Goal: Task Accomplishment & Management: Manage account settings

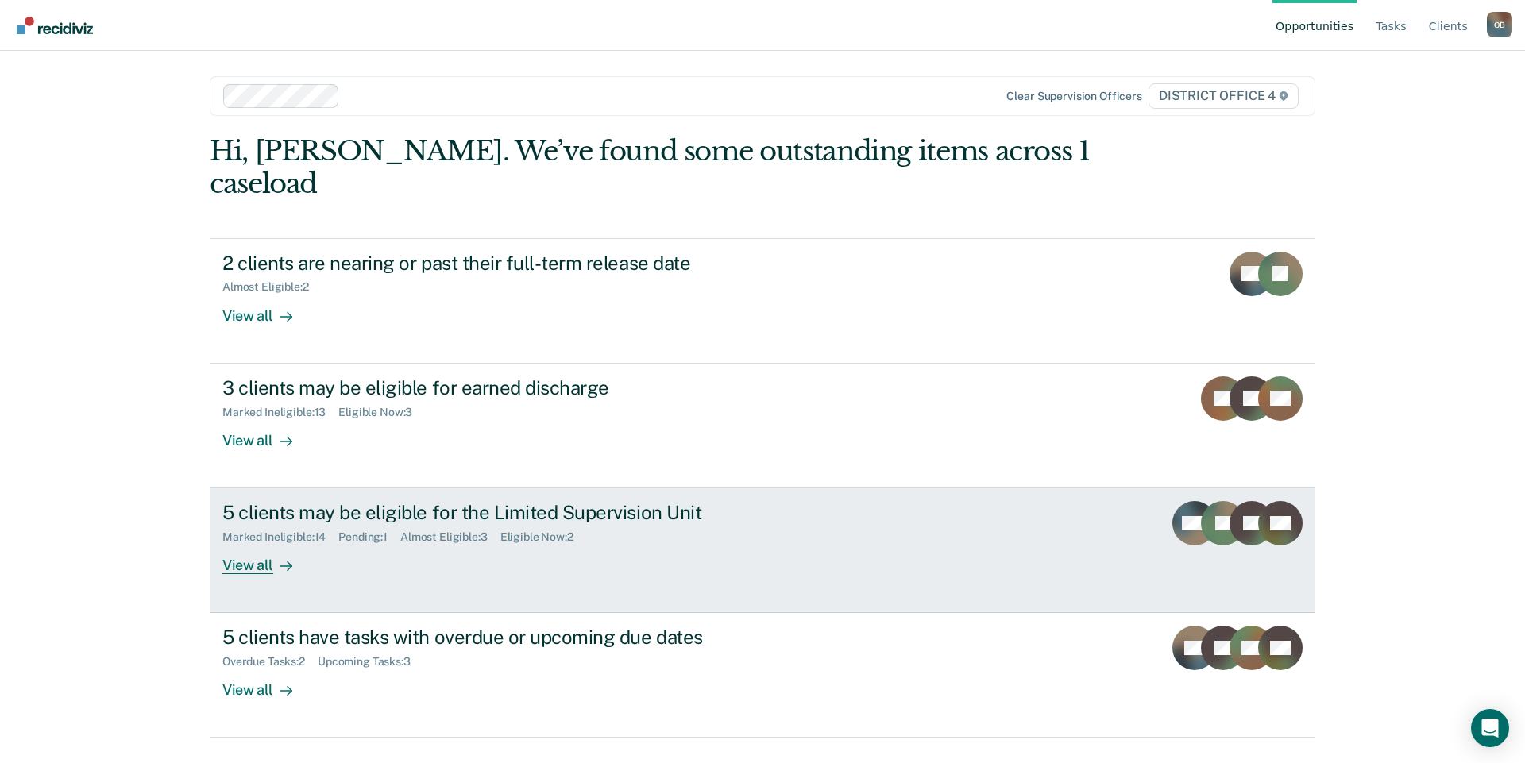
click at [271, 544] on div "View all" at bounding box center [266, 559] width 89 height 31
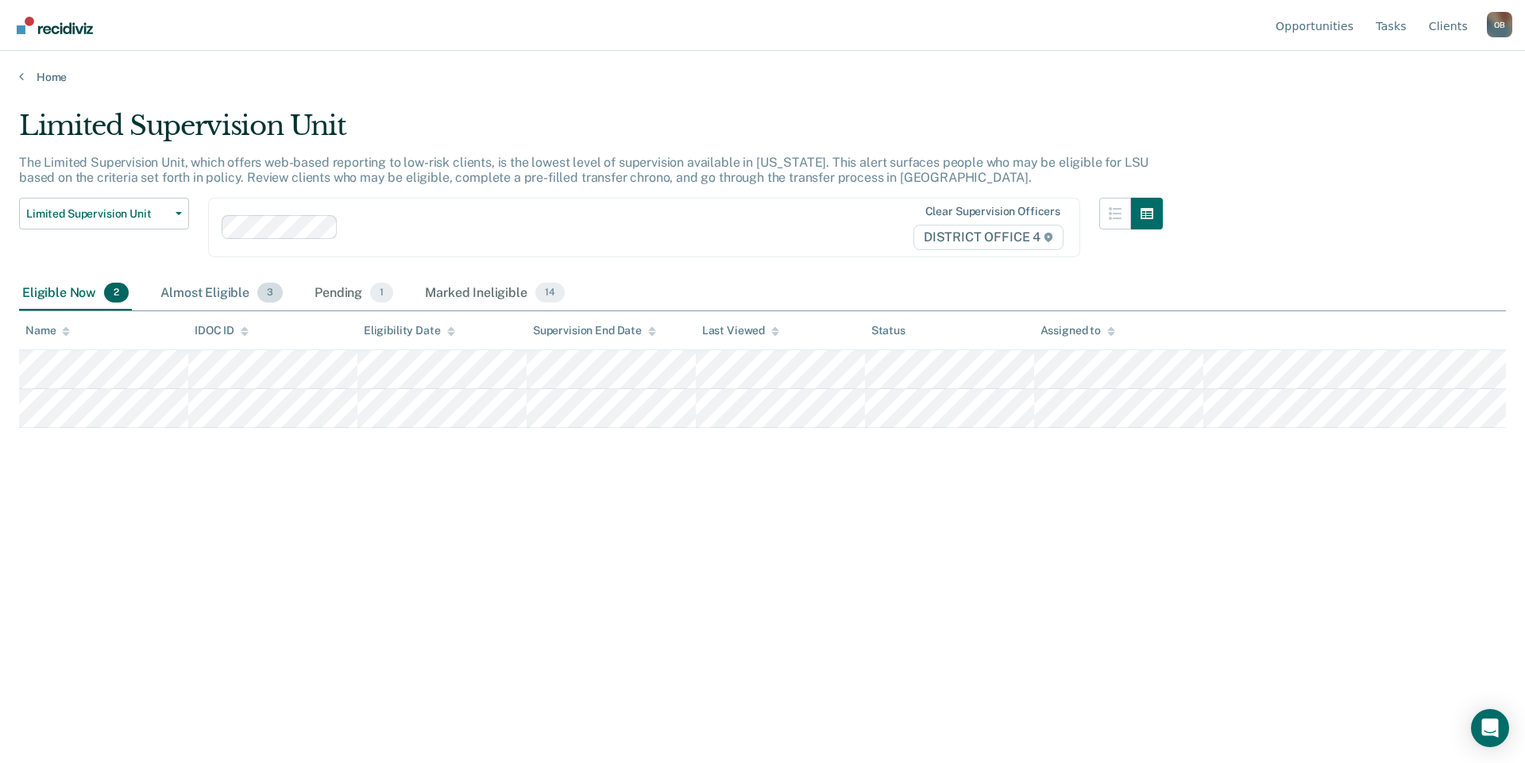
click at [210, 290] on div "Almost Eligible 3" at bounding box center [221, 293] width 129 height 35
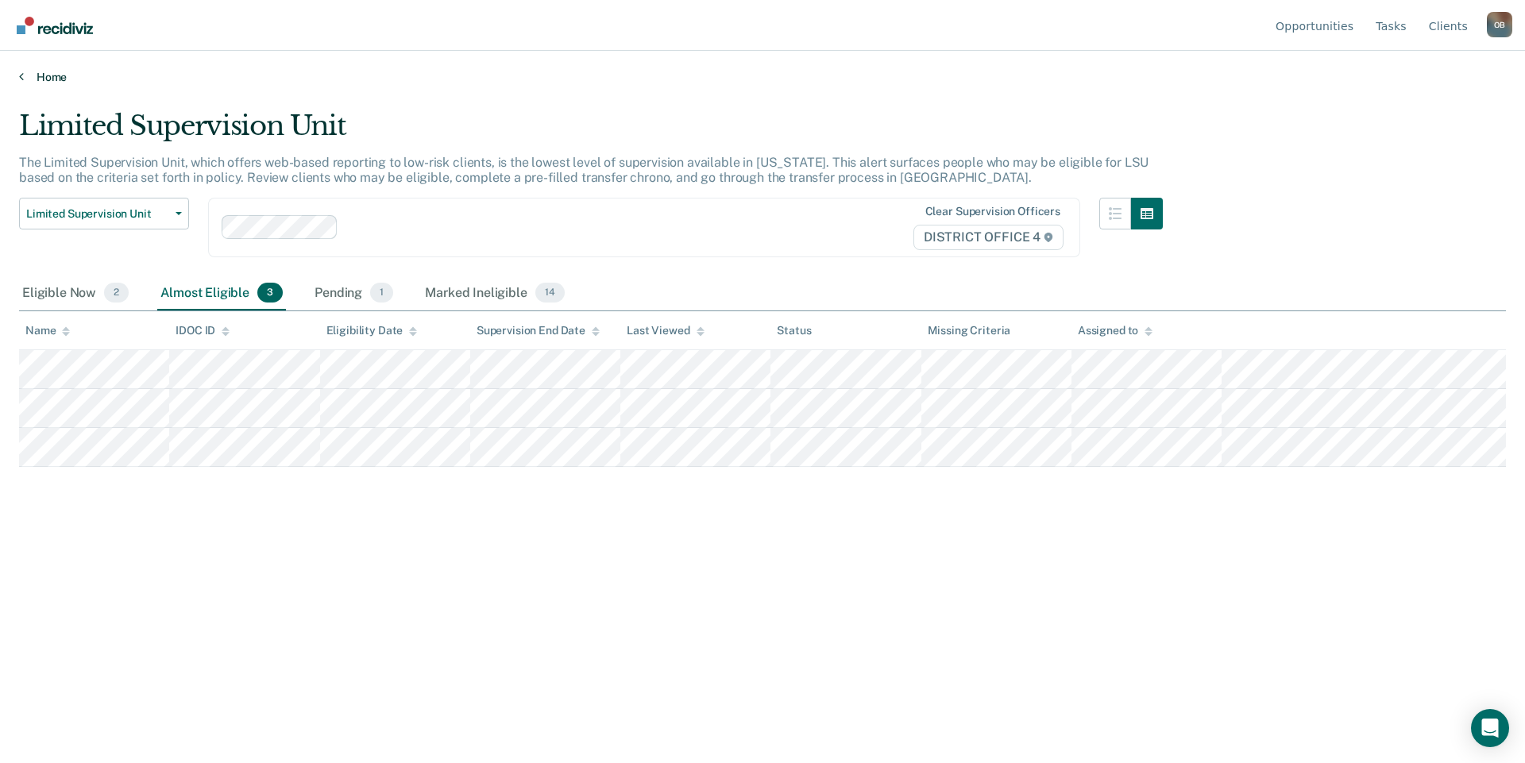
click at [57, 75] on link "Home" at bounding box center [762, 77] width 1487 height 14
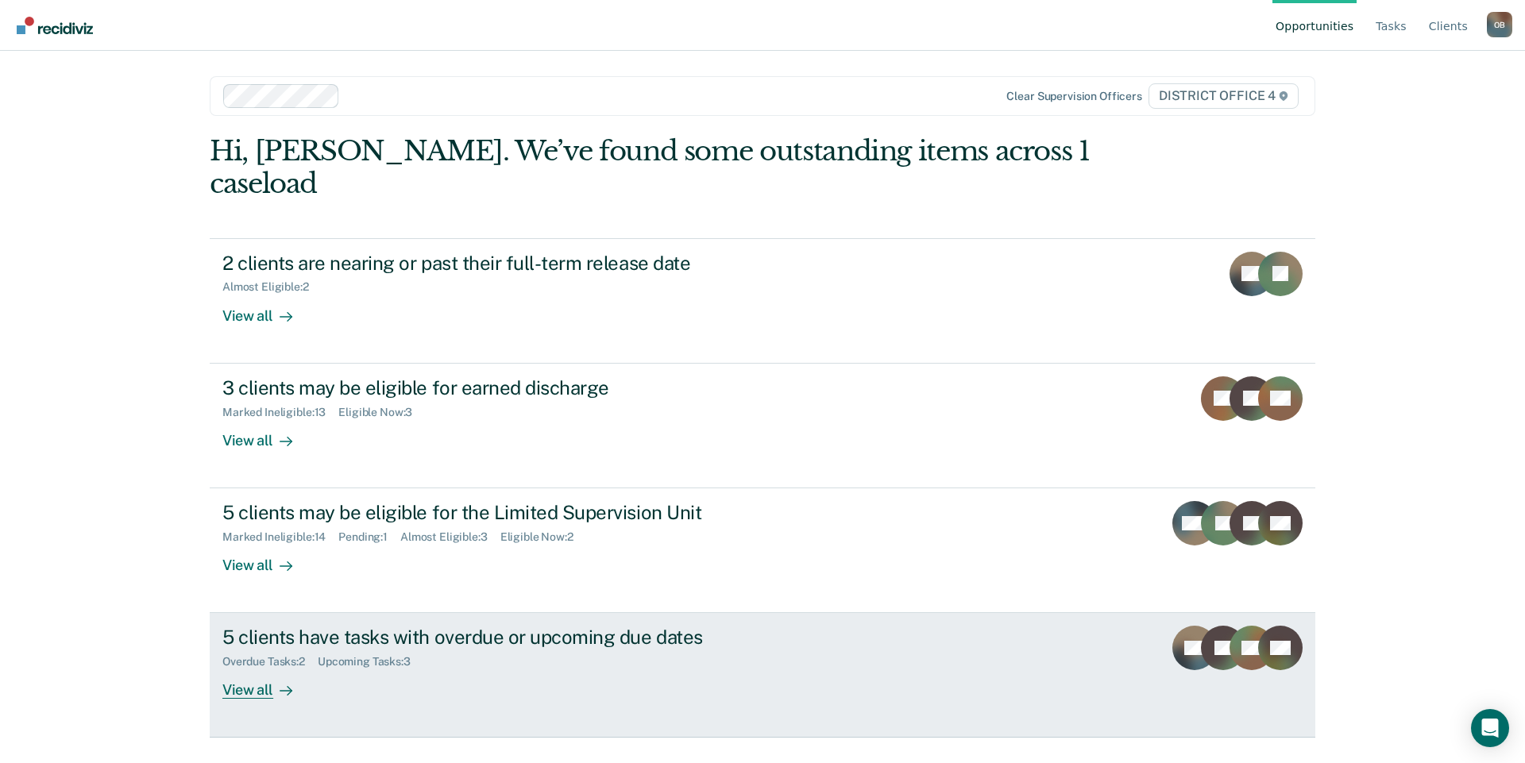
click at [255, 669] on div "View all" at bounding box center [266, 684] width 89 height 31
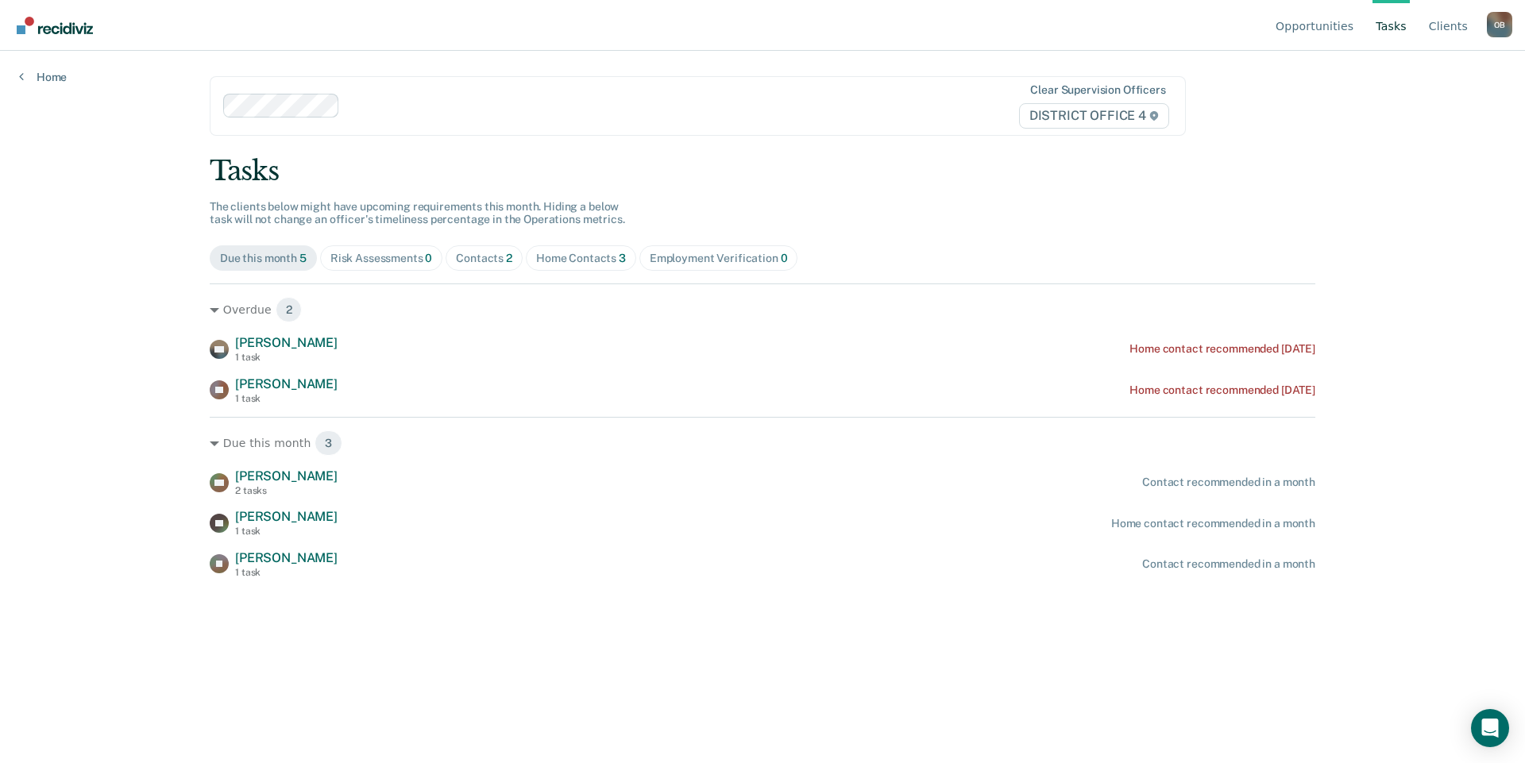
click at [139, 540] on div "Opportunities Tasks Client s Ortega, Brittney O B Profile How it works Log Out …" at bounding box center [762, 381] width 1525 height 763
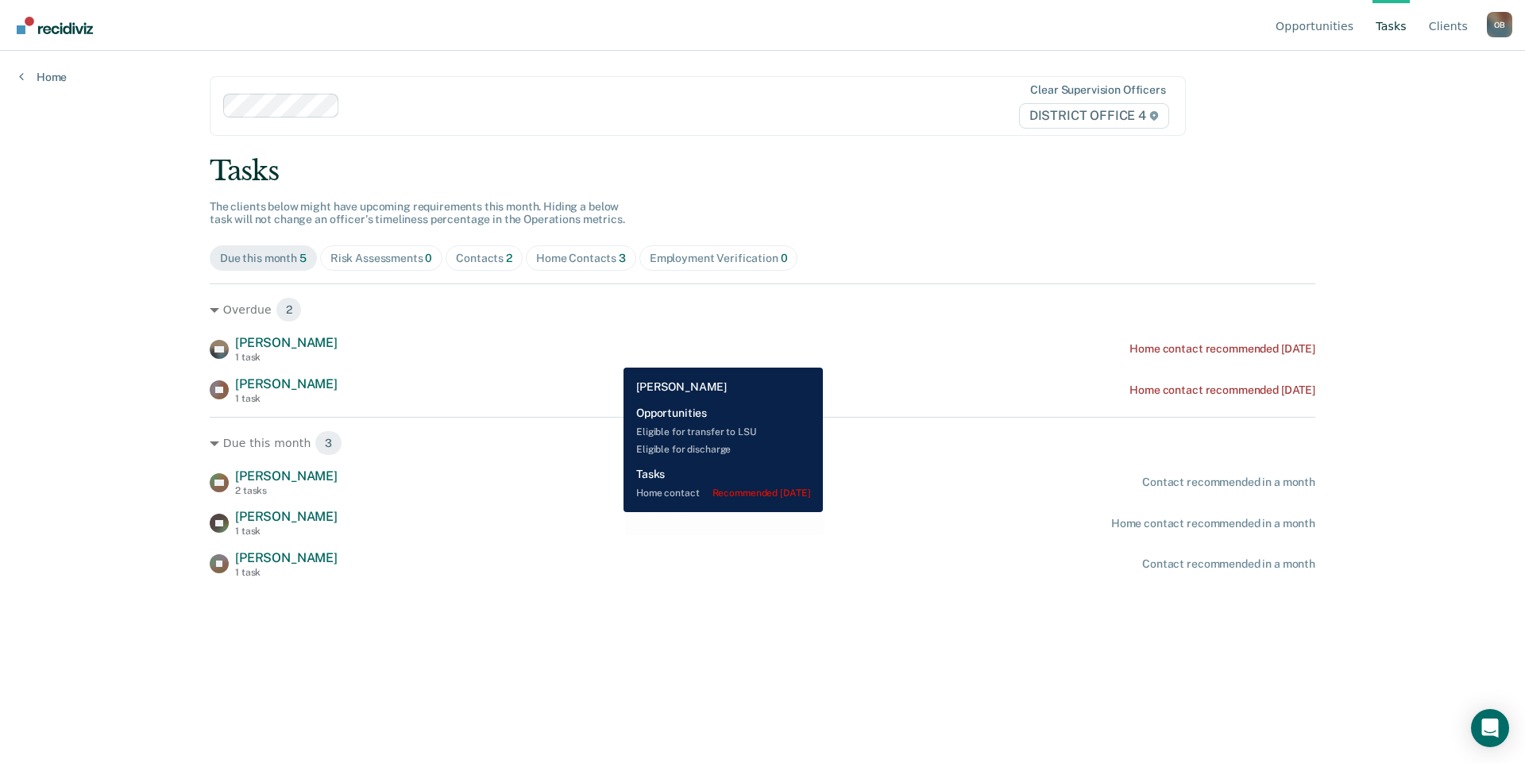
click at [611, 356] on div "VY Vincent Yoakum 1 task Home contact recommended 14 days ago" at bounding box center [762, 349] width 1105 height 28
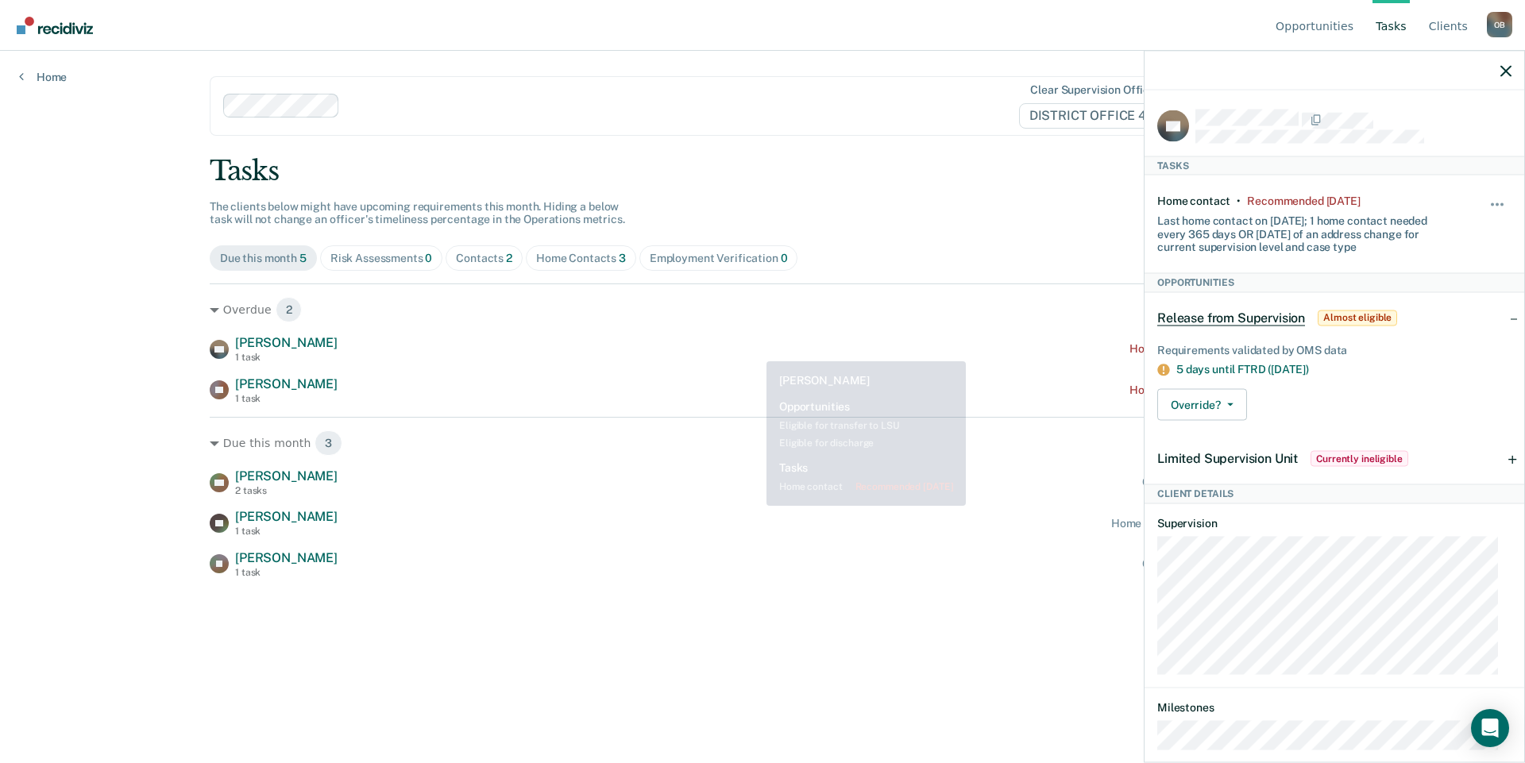
click at [881, 179] on div "Tasks" at bounding box center [762, 171] width 1105 height 33
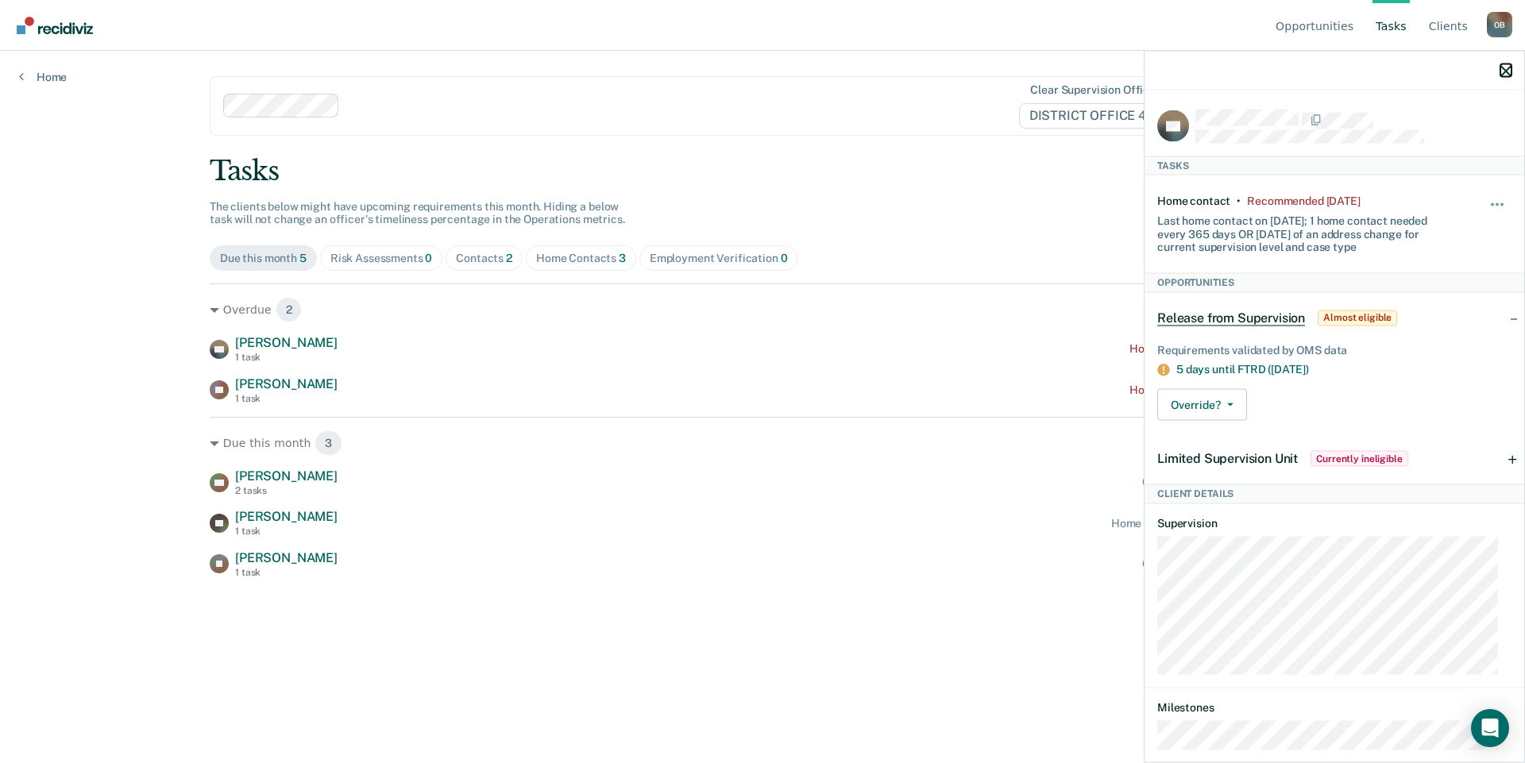
click at [1501, 64] on button "button" at bounding box center [1505, 71] width 11 height 14
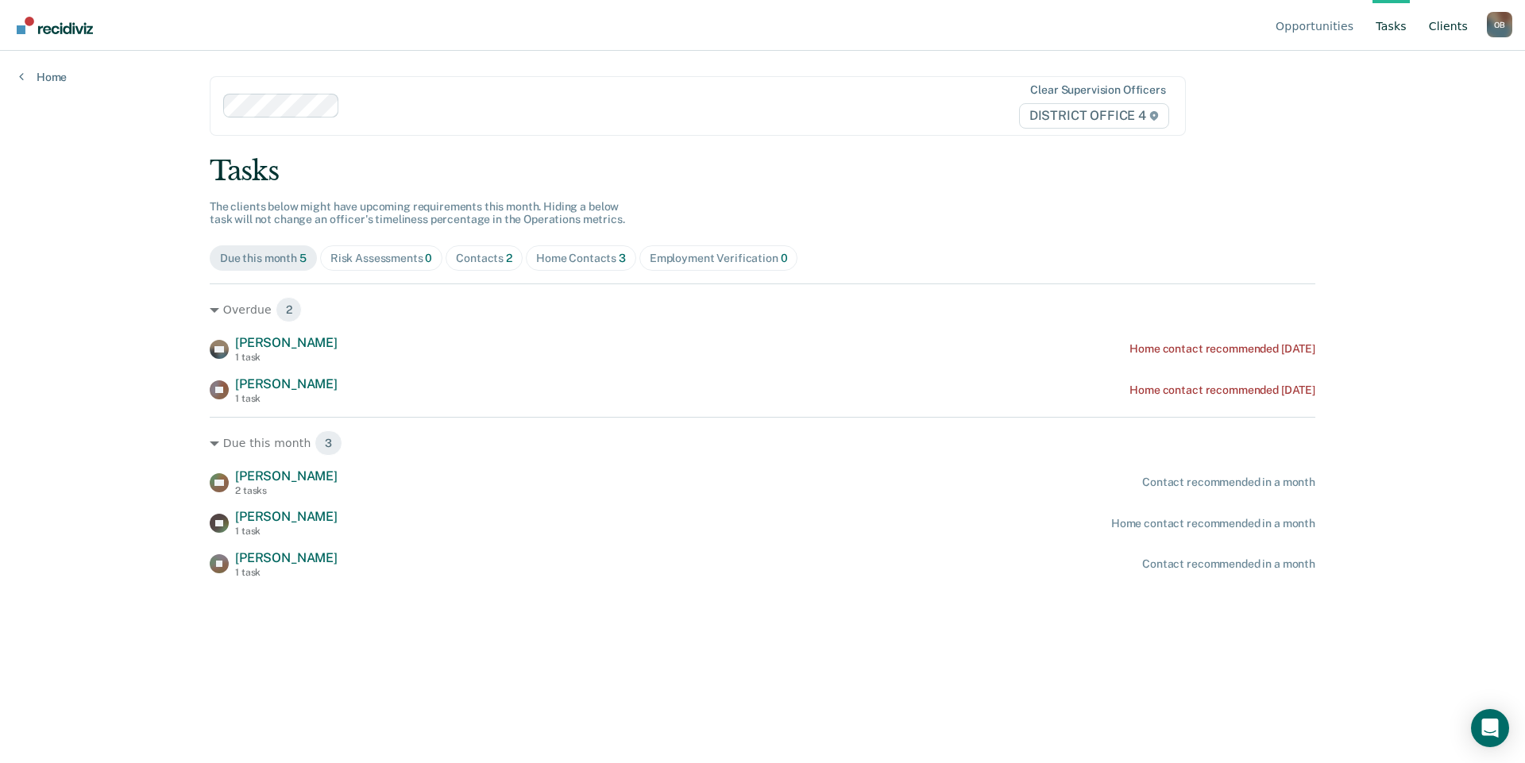
click at [1449, 33] on link "Client s" at bounding box center [1447, 25] width 45 height 51
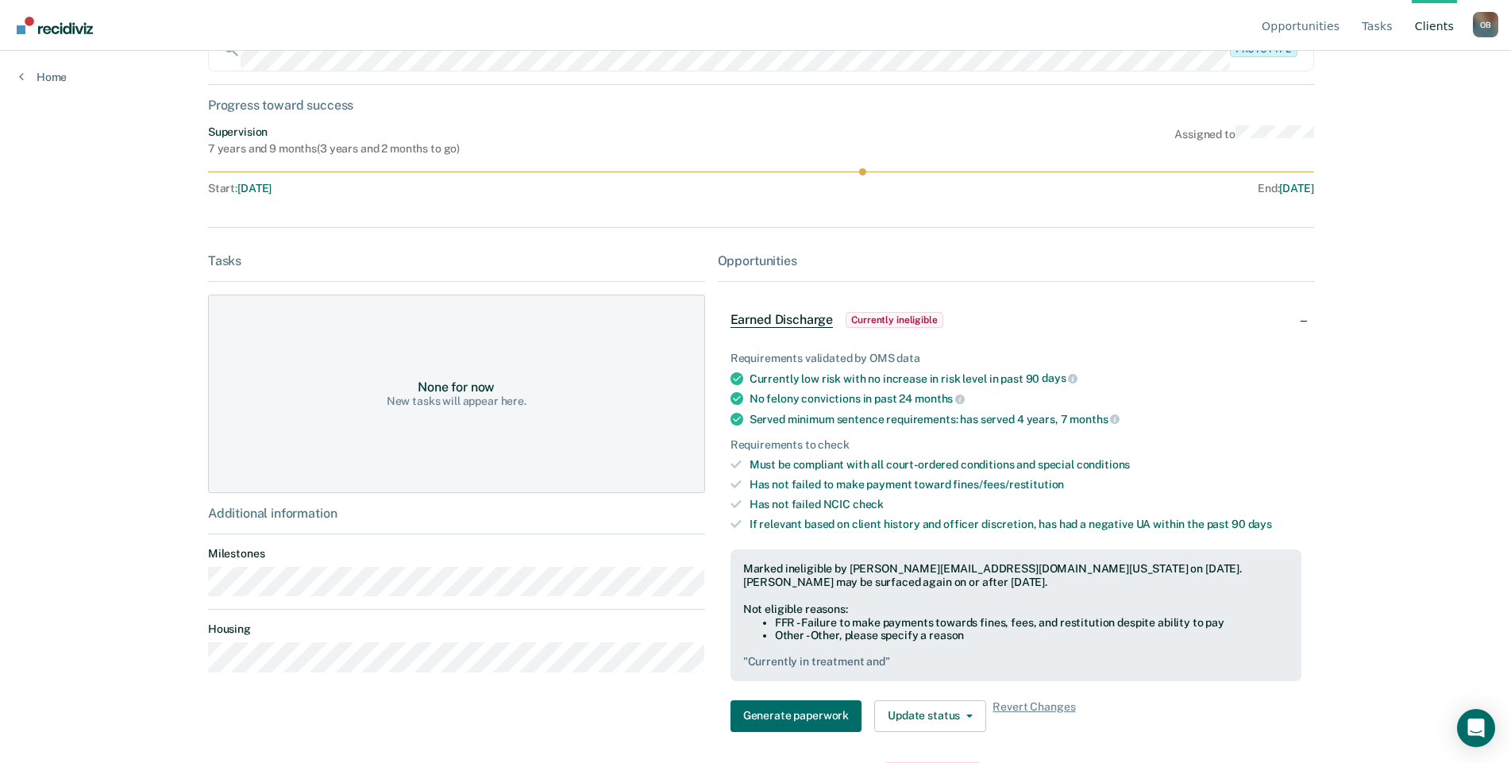
scroll to position [98, 0]
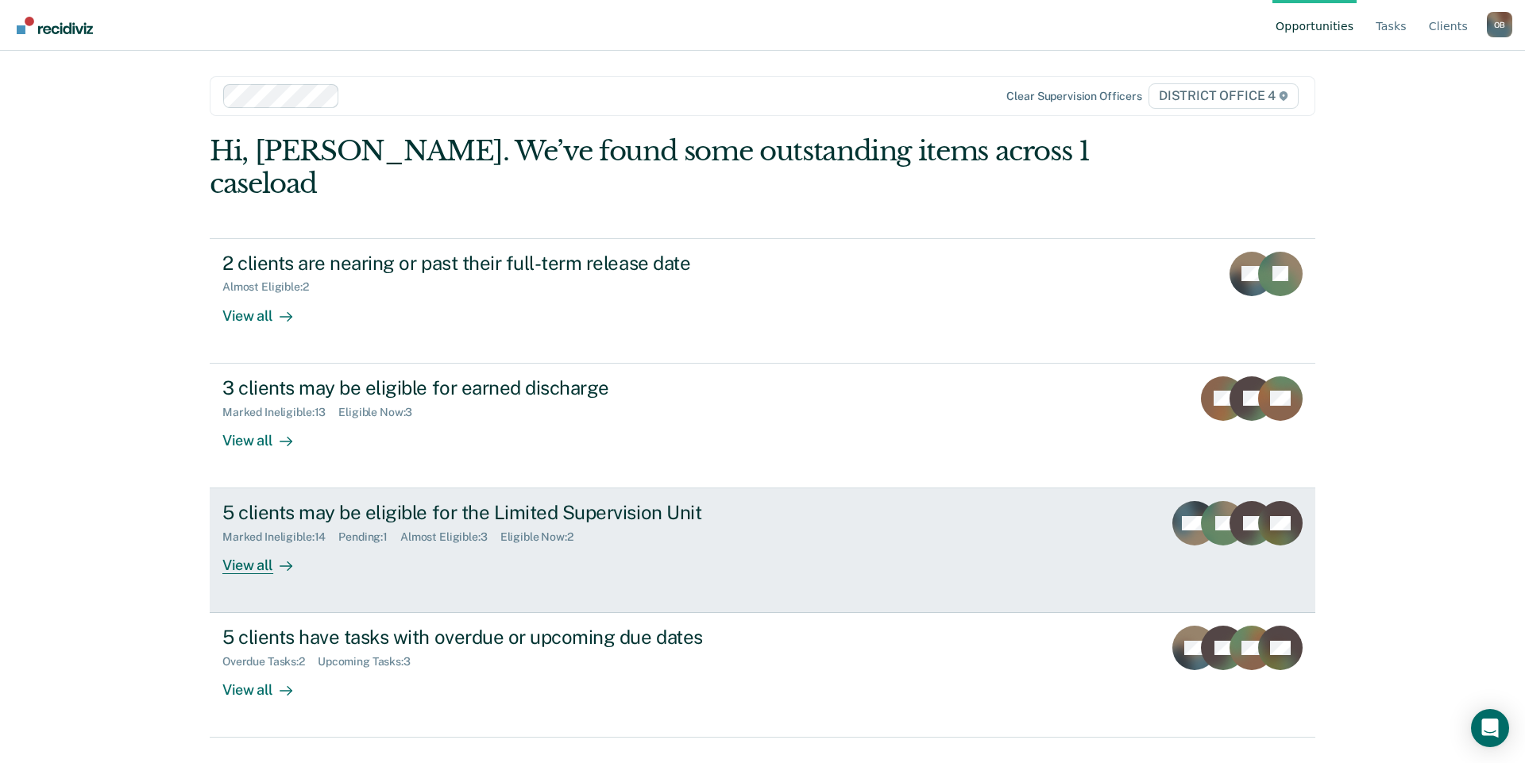
click at [258, 544] on div "View all" at bounding box center [266, 559] width 89 height 31
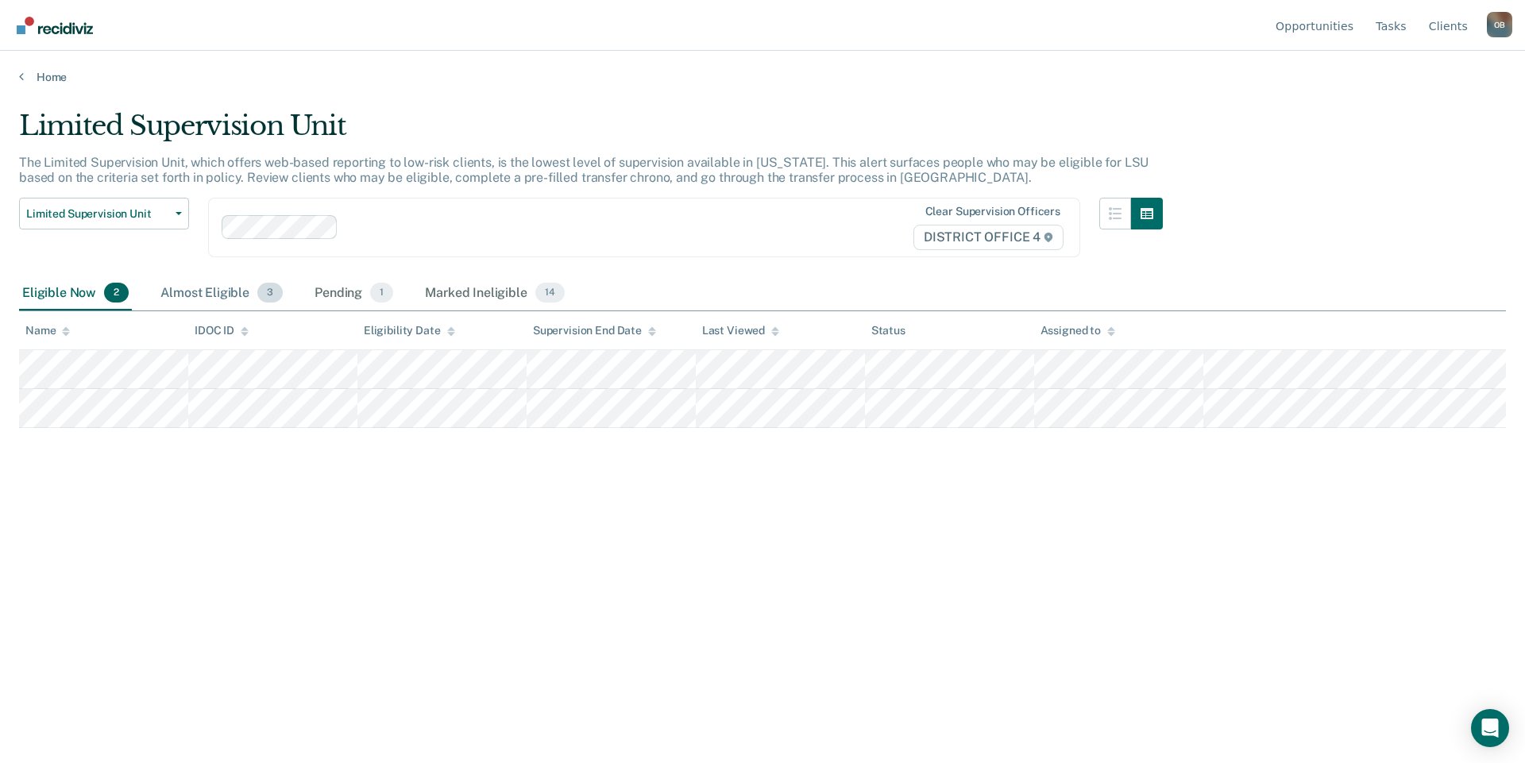
click at [214, 286] on div "Almost Eligible 3" at bounding box center [221, 293] width 129 height 35
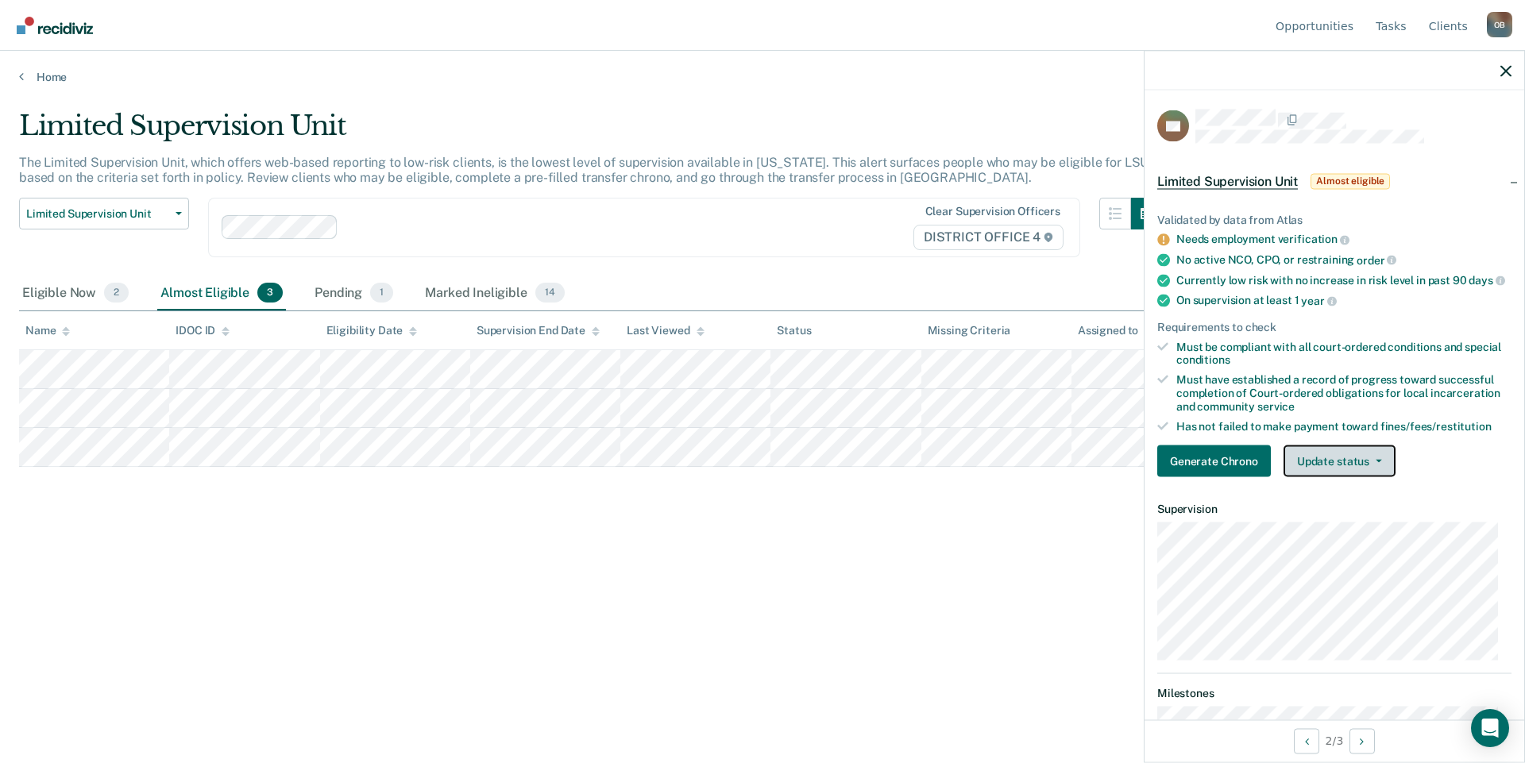
drag, startPoint x: 1324, startPoint y: 469, endPoint x: 1332, endPoint y: 484, distance: 17.8
click at [1325, 469] on button "Update status" at bounding box center [1339, 462] width 112 height 32
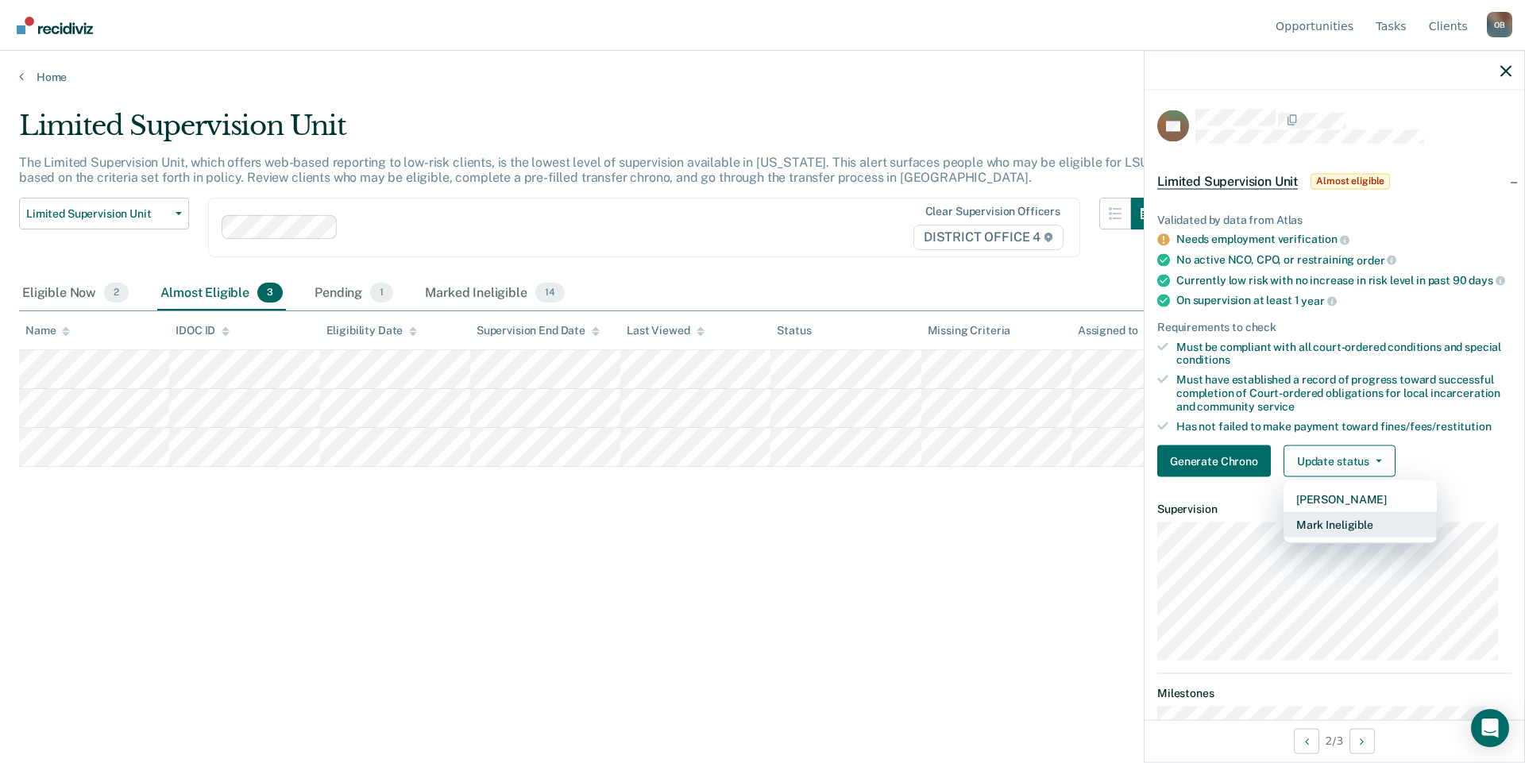
click at [1351, 529] on button "Mark Ineligible" at bounding box center [1359, 524] width 153 height 25
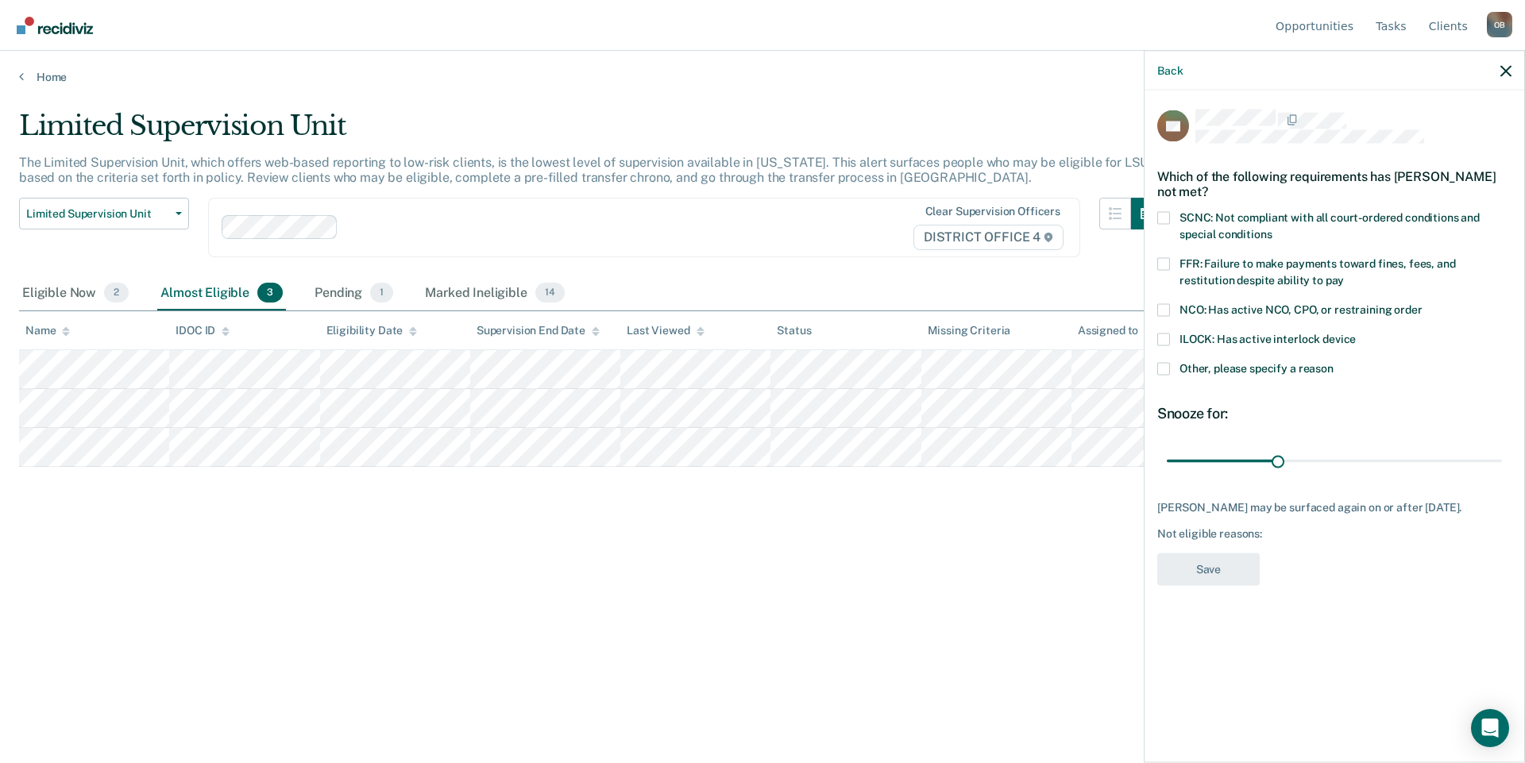
click at [1245, 373] on label "Other, please specify a reason" at bounding box center [1334, 370] width 354 height 17
click at [1333, 362] on input "Other, please specify a reason" at bounding box center [1333, 362] width 0 height 0
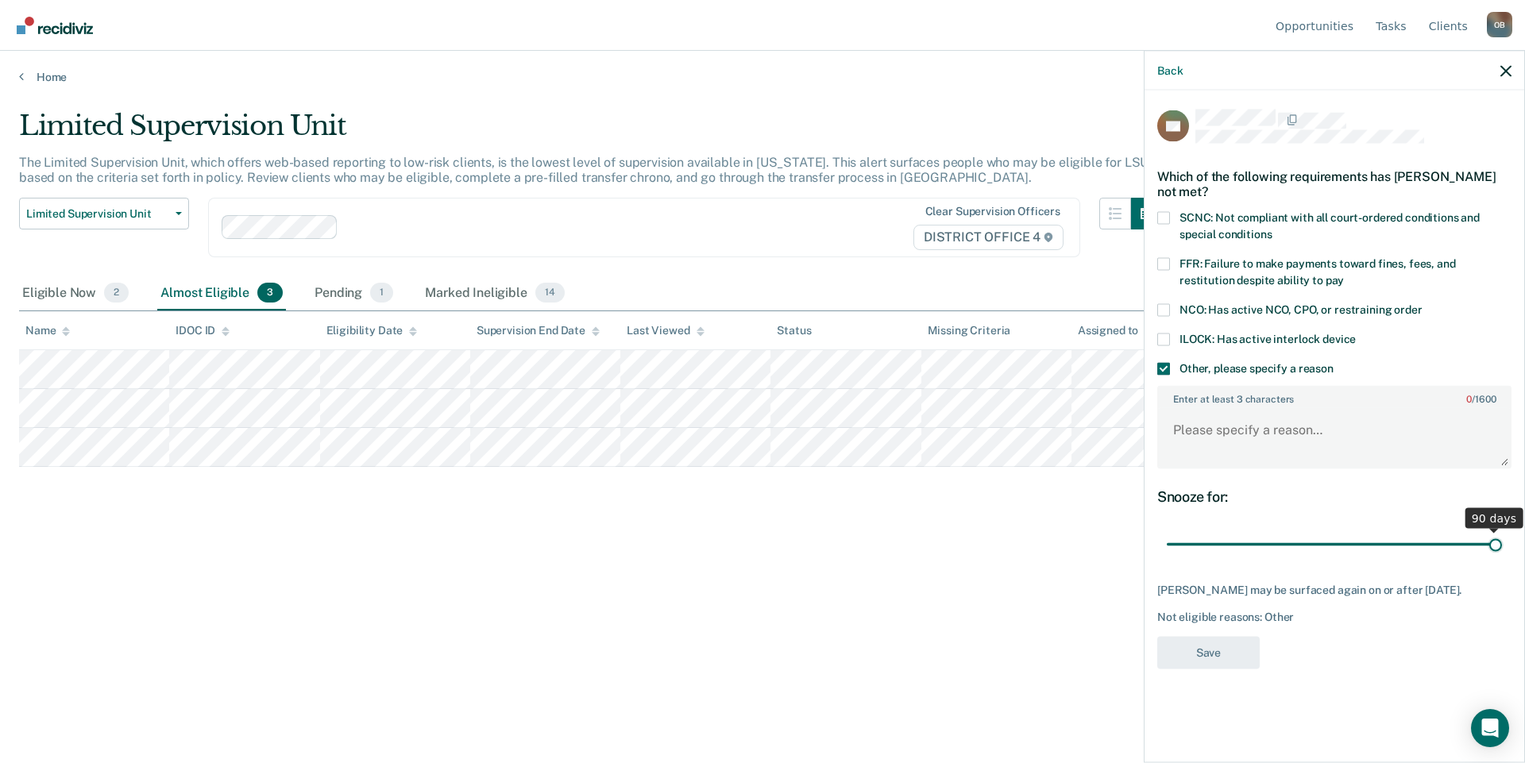
drag, startPoint x: 1279, startPoint y: 541, endPoint x: 1514, endPoint y: 552, distance: 236.1
type input "90"
click at [1502, 552] on input "range" at bounding box center [1334, 544] width 335 height 28
click at [1234, 432] on textarea "Enter at least 3 characters 0 / 1600" at bounding box center [1334, 437] width 351 height 59
type textarea "F"
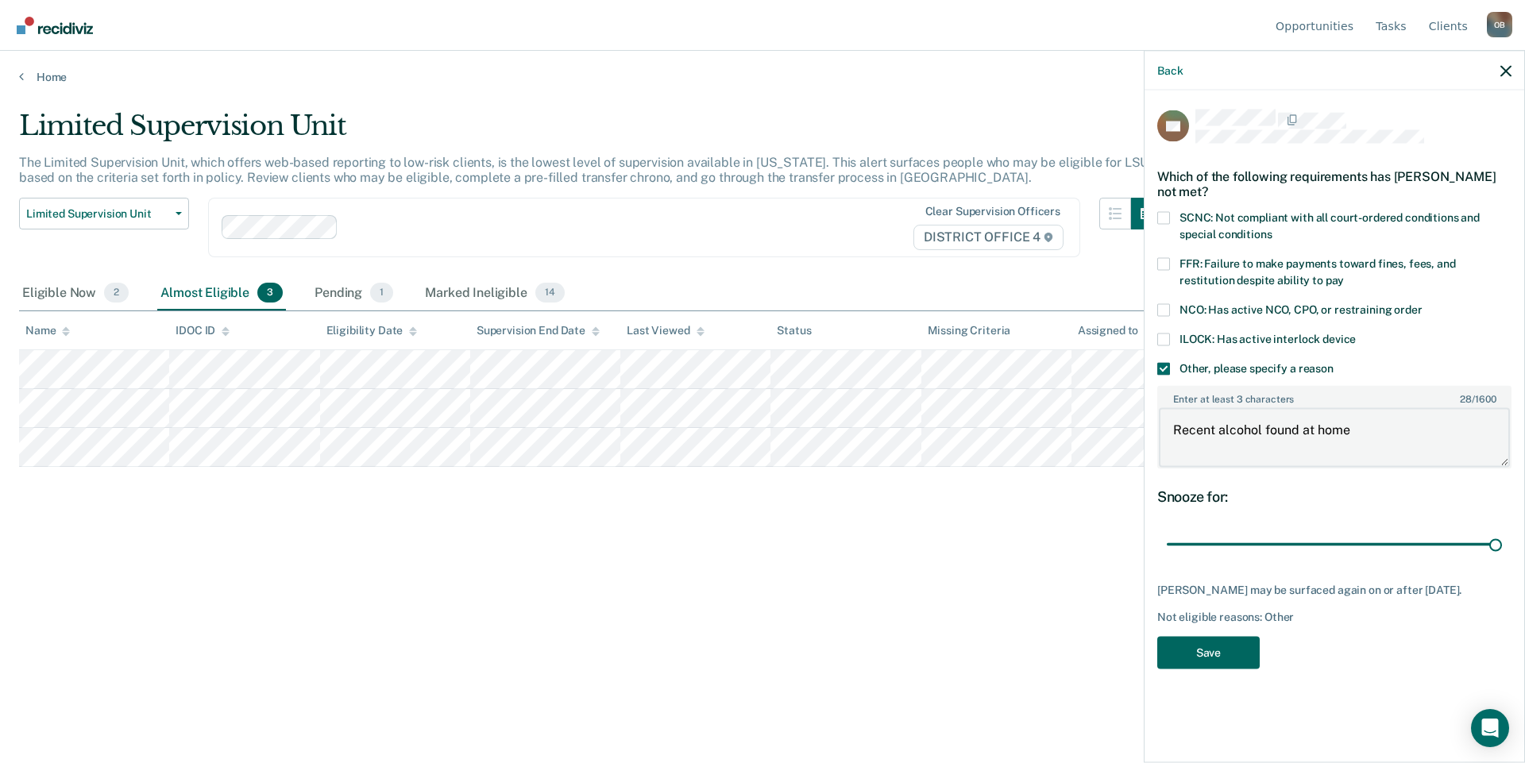
type textarea "Recent alcohol found at home"
click at [1208, 658] on button "Save" at bounding box center [1208, 652] width 102 height 33
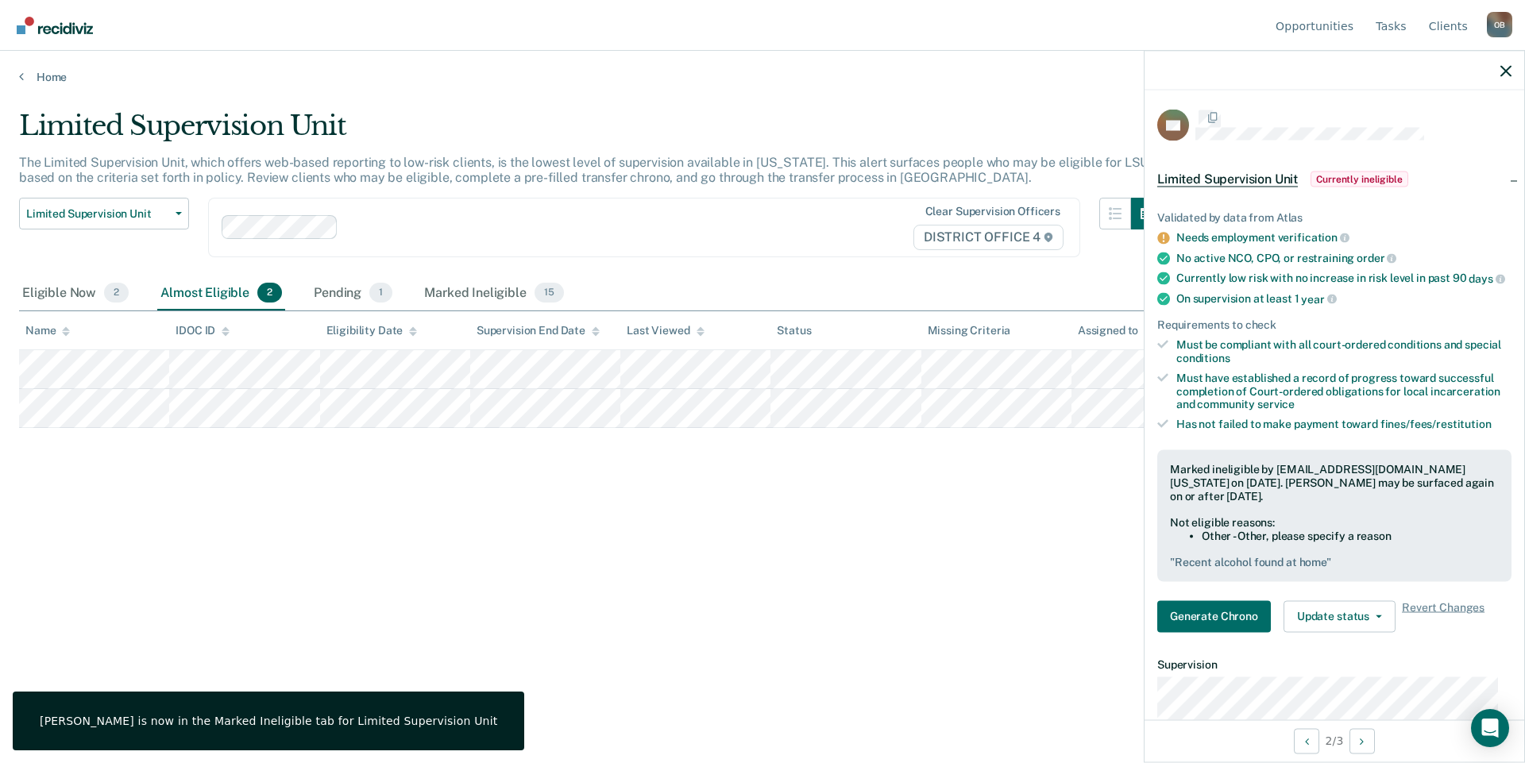
click at [635, 646] on div "Limited Supervision Unit The Limited Supervision Unit, which offers web-based r…" at bounding box center [762, 402] width 1487 height 585
click at [1499, 68] on div at bounding box center [1334, 71] width 380 height 40
click at [1009, 490] on div "Limited Supervision Unit The Limited Supervision Unit, which offers web-based r…" at bounding box center [762, 377] width 1487 height 534
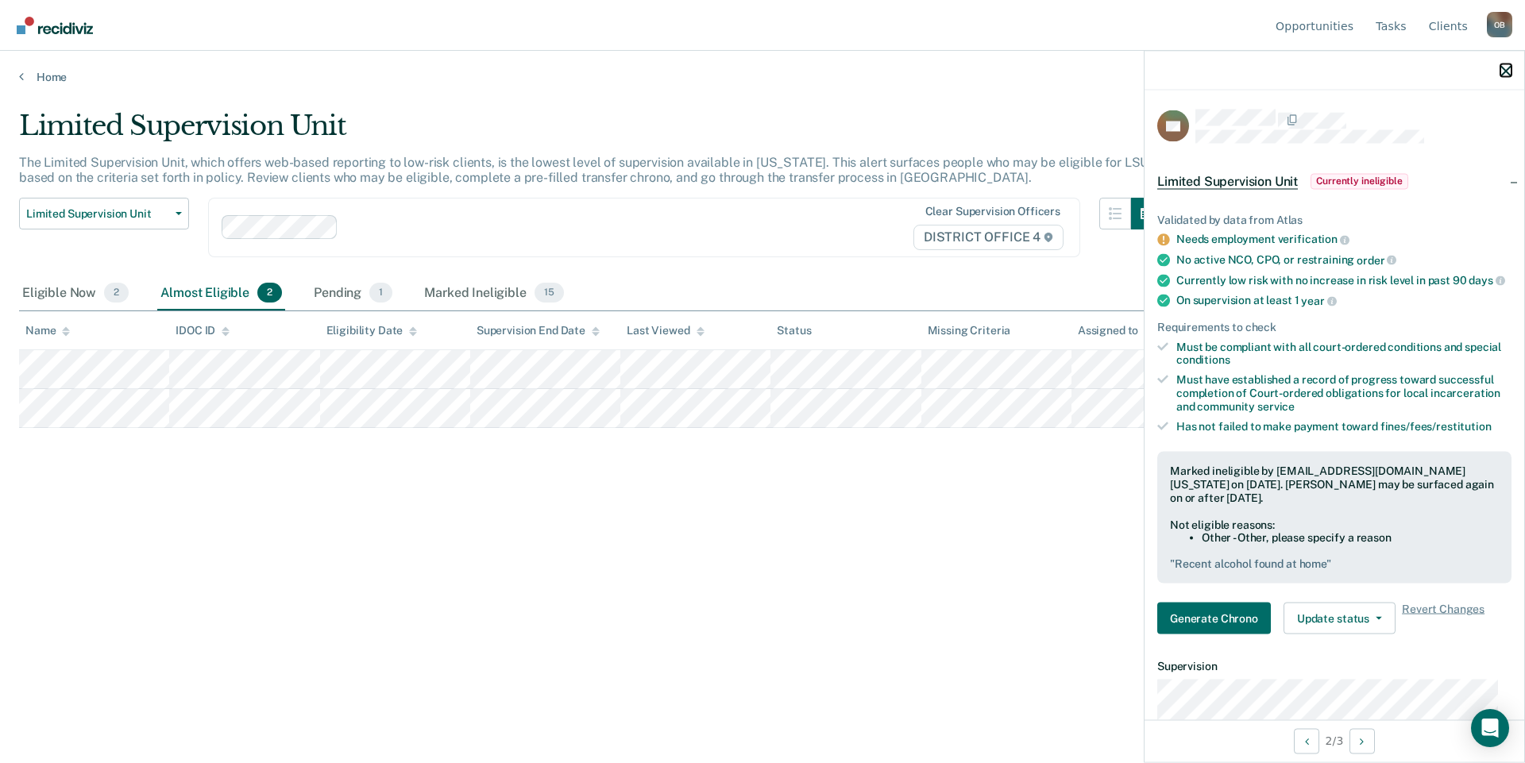
click at [1509, 69] on icon "button" at bounding box center [1505, 70] width 11 height 11
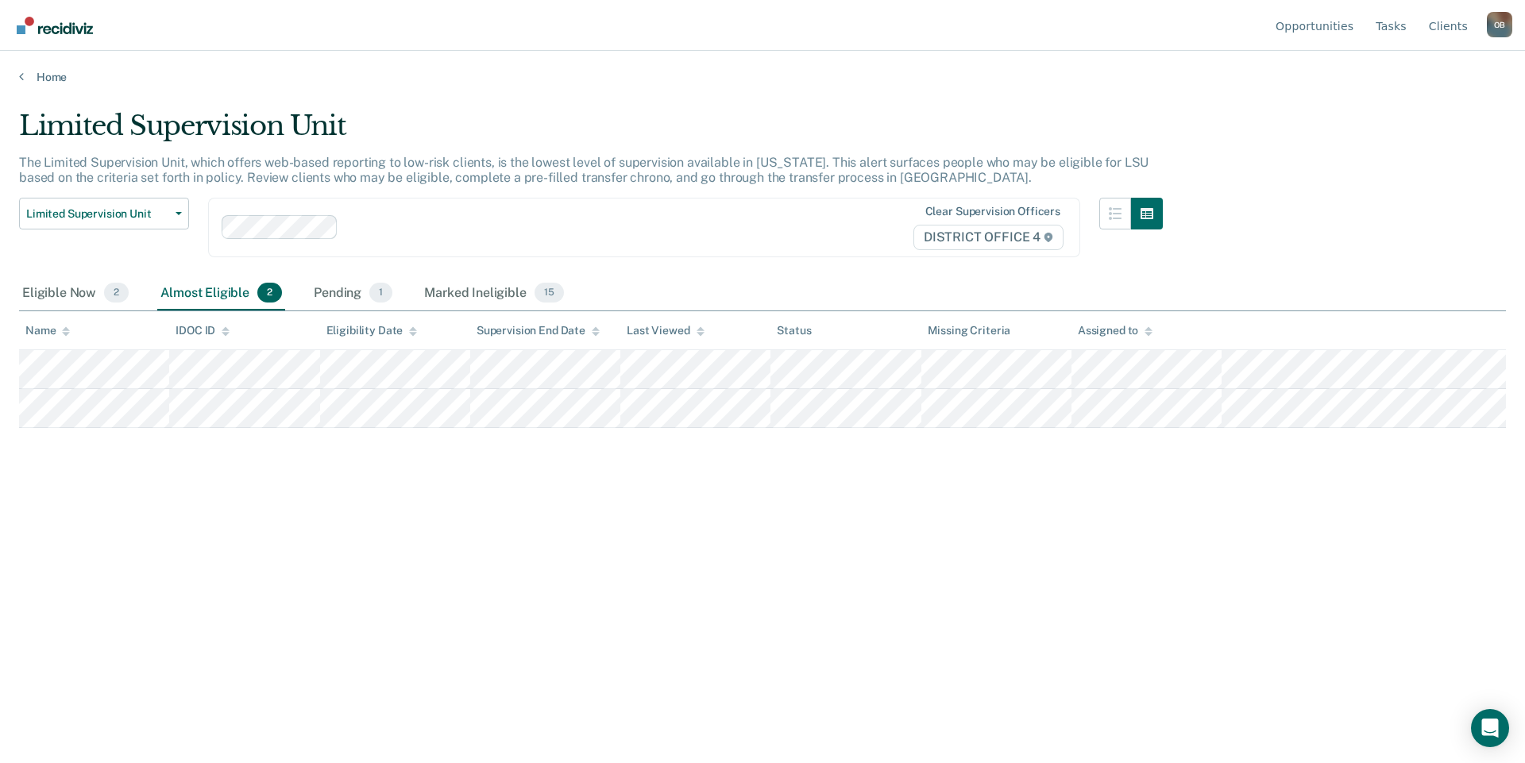
click at [818, 605] on div "Limited Supervision Unit The Limited Supervision Unit, which offers web-based r…" at bounding box center [762, 377] width 1487 height 534
click at [52, 73] on link "Home" at bounding box center [762, 77] width 1487 height 14
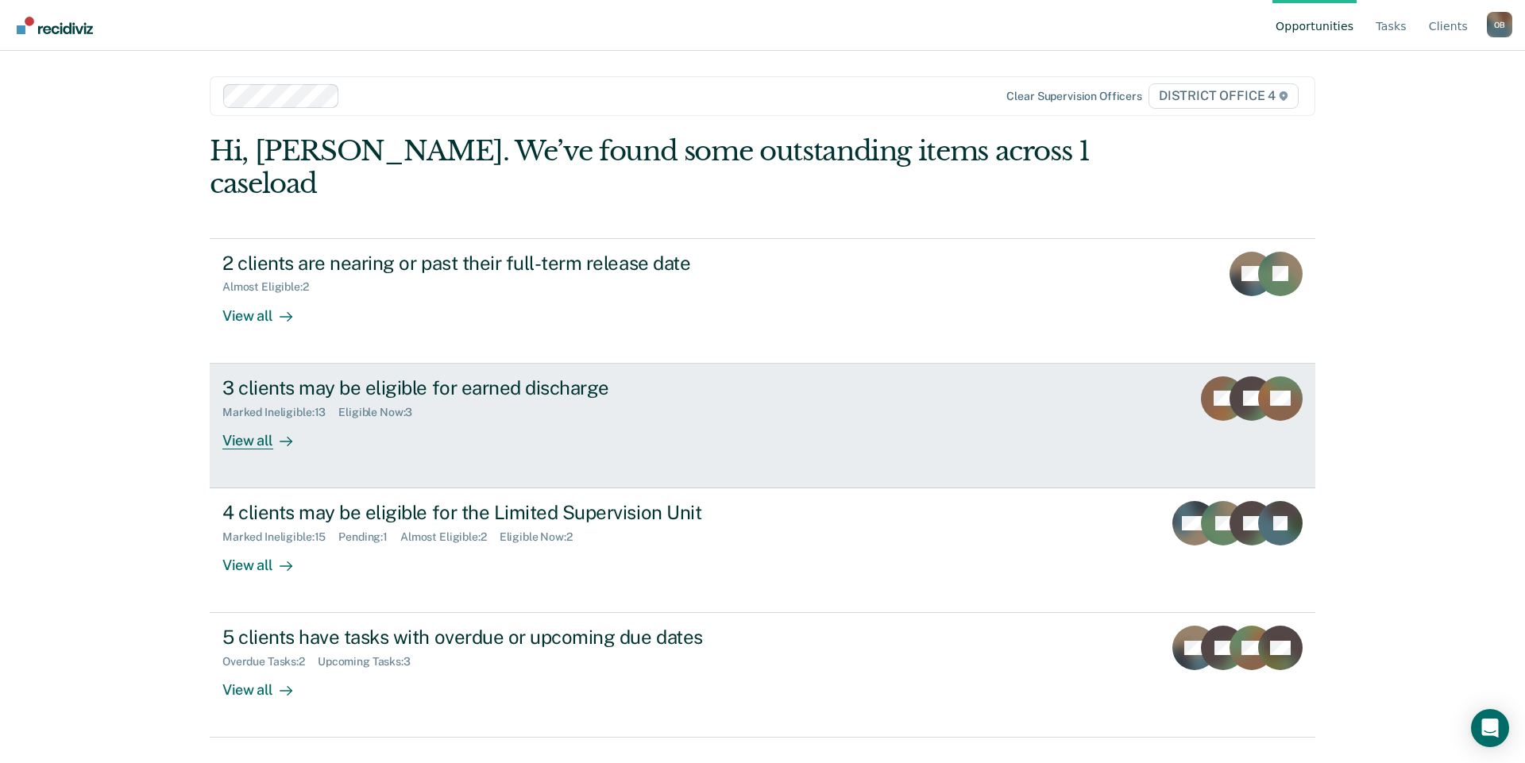
click at [218, 406] on link "3 clients may be eligible for earned discharge Marked Ineligible : 13 Eligible …" at bounding box center [762, 426] width 1105 height 125
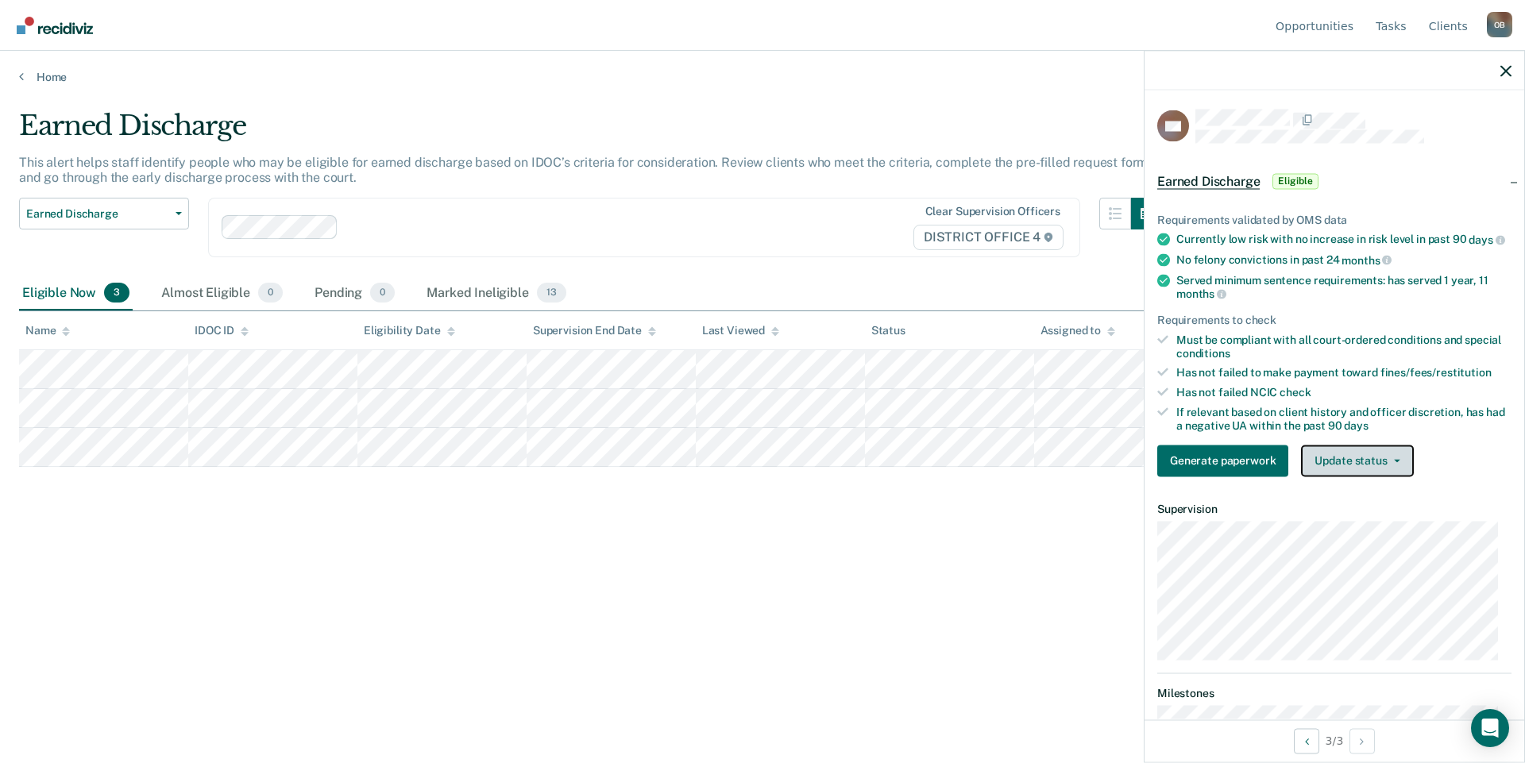
click at [1352, 473] on button "Update status" at bounding box center [1357, 461] width 112 height 32
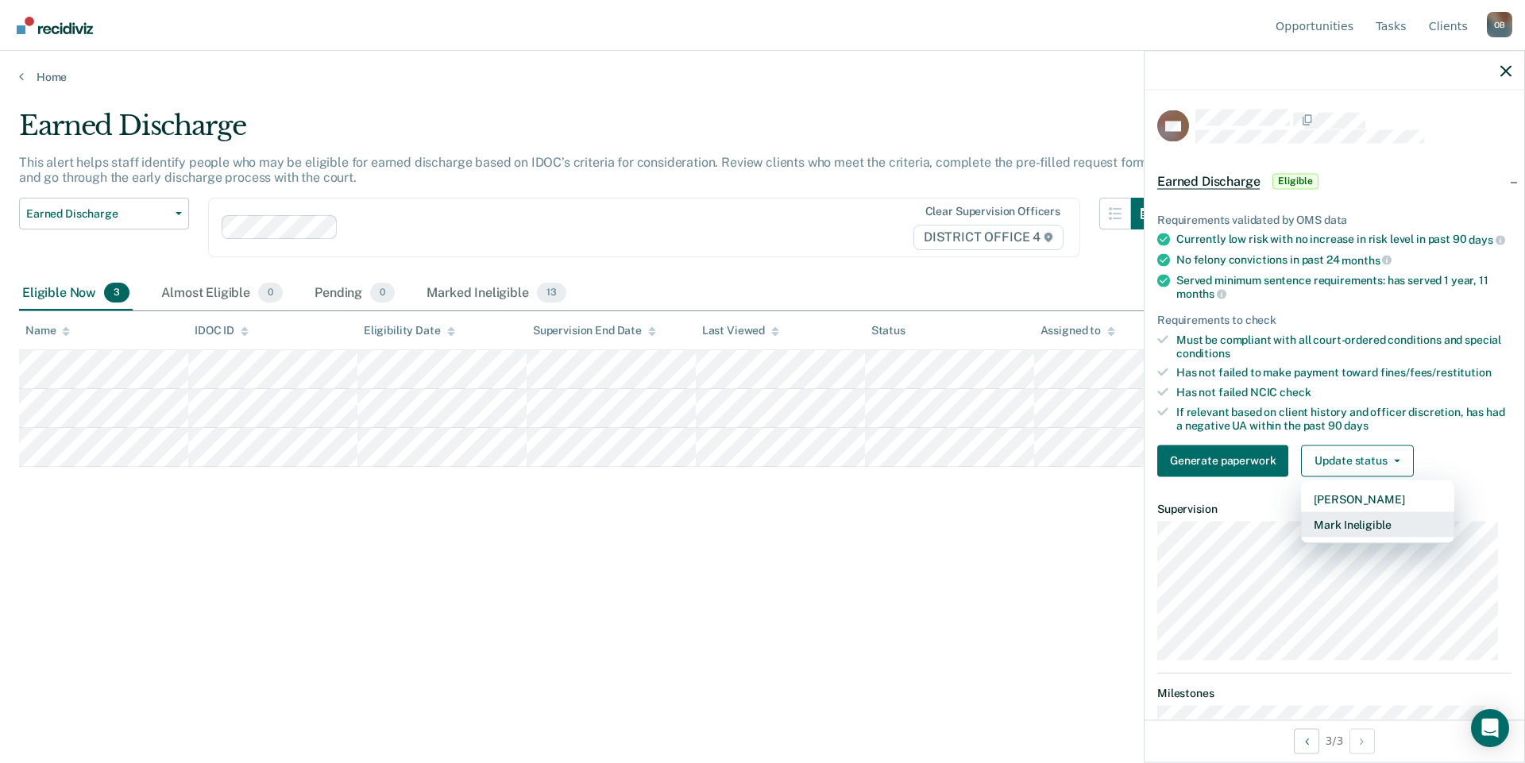
click at [1361, 534] on button "Mark Ineligible" at bounding box center [1377, 523] width 153 height 25
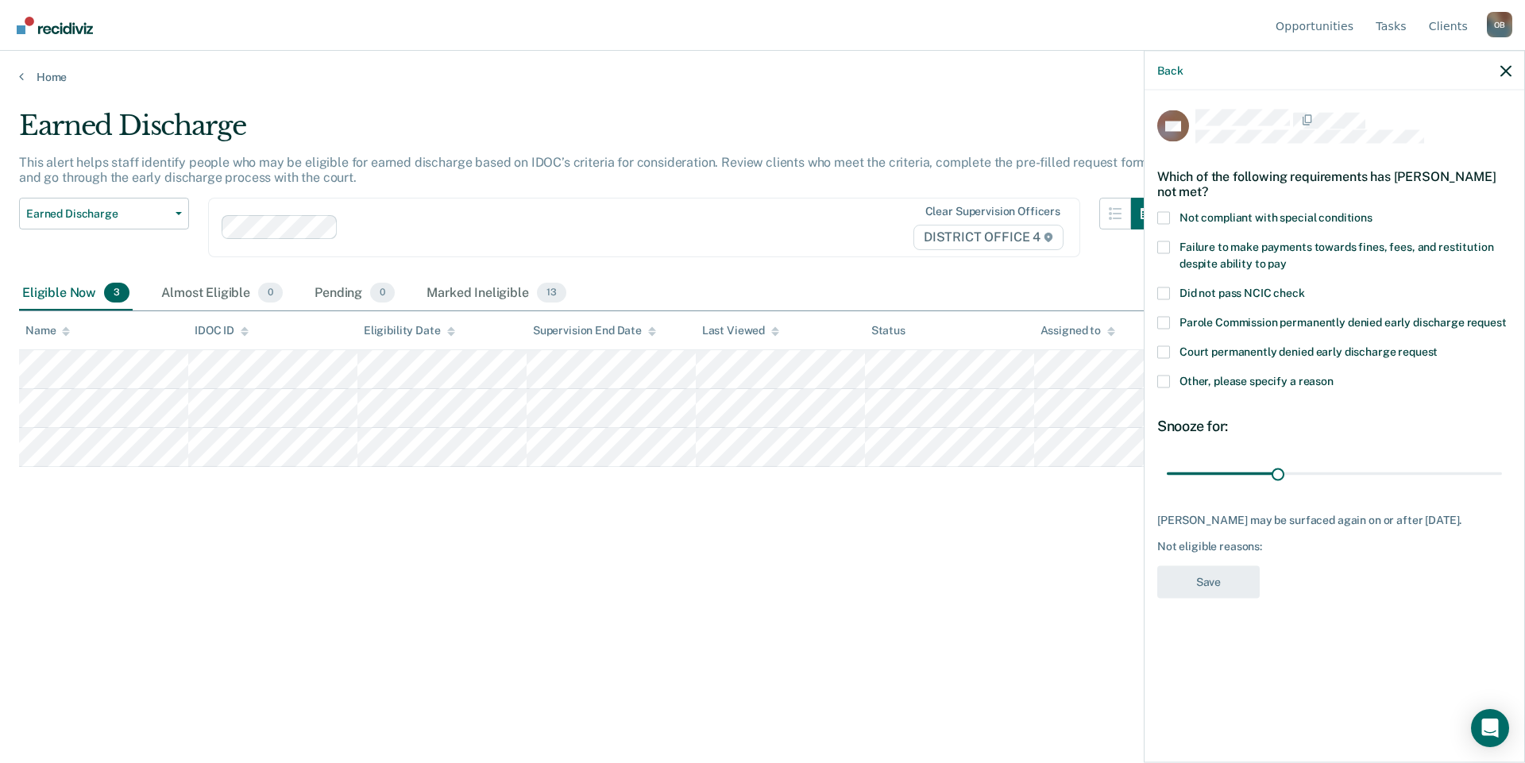
click at [1252, 294] on span "Did not pass NCIC check" at bounding box center [1241, 292] width 125 height 13
click at [1305, 287] on input "Did not pass NCIC check" at bounding box center [1305, 287] width 0 height 0
drag, startPoint x: 1198, startPoint y: 476, endPoint x: 1259, endPoint y: 475, distance: 61.2
type input "99"
click at [1259, 475] on input "range" at bounding box center [1334, 474] width 335 height 28
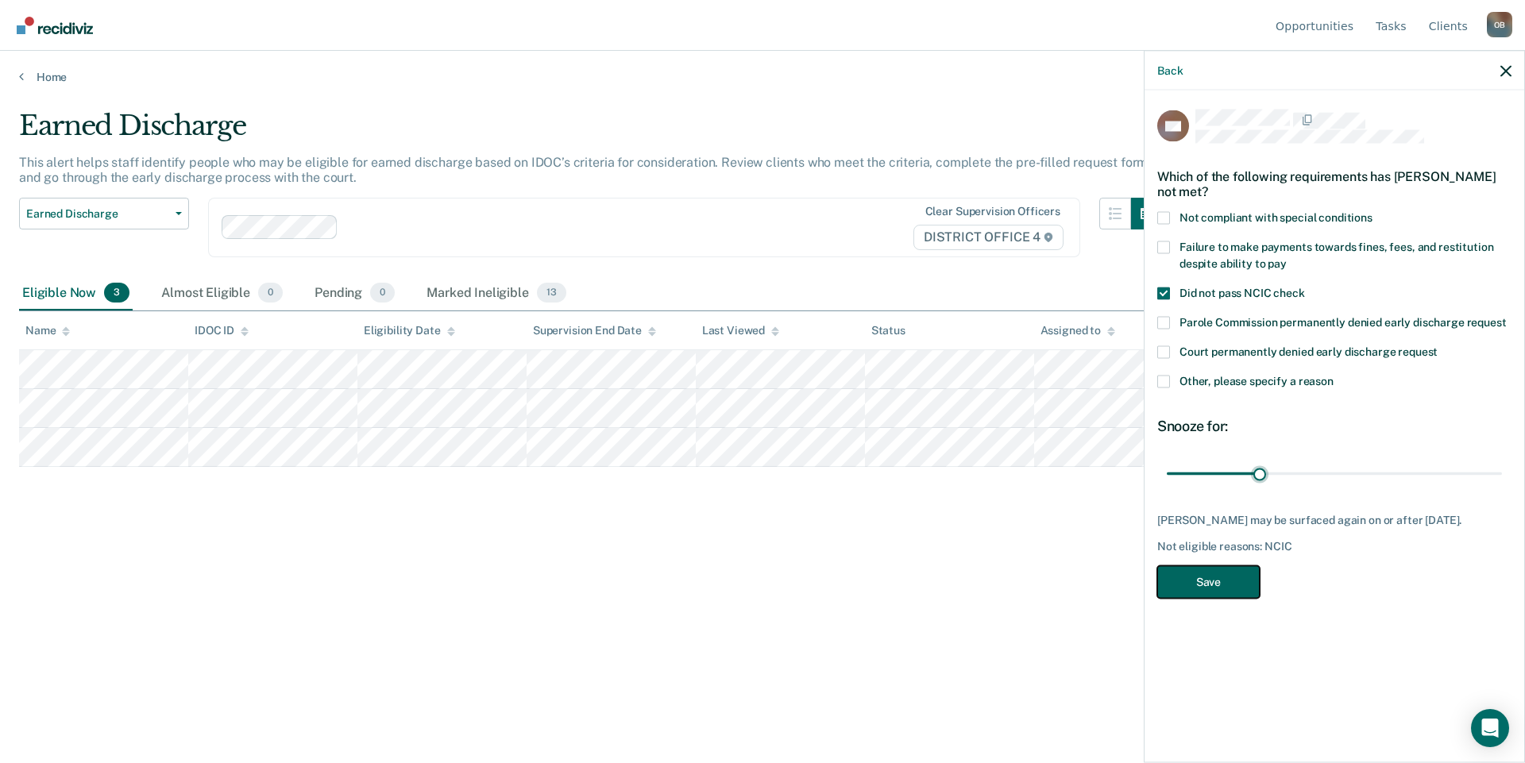
click at [1199, 589] on button "Save" at bounding box center [1208, 581] width 102 height 33
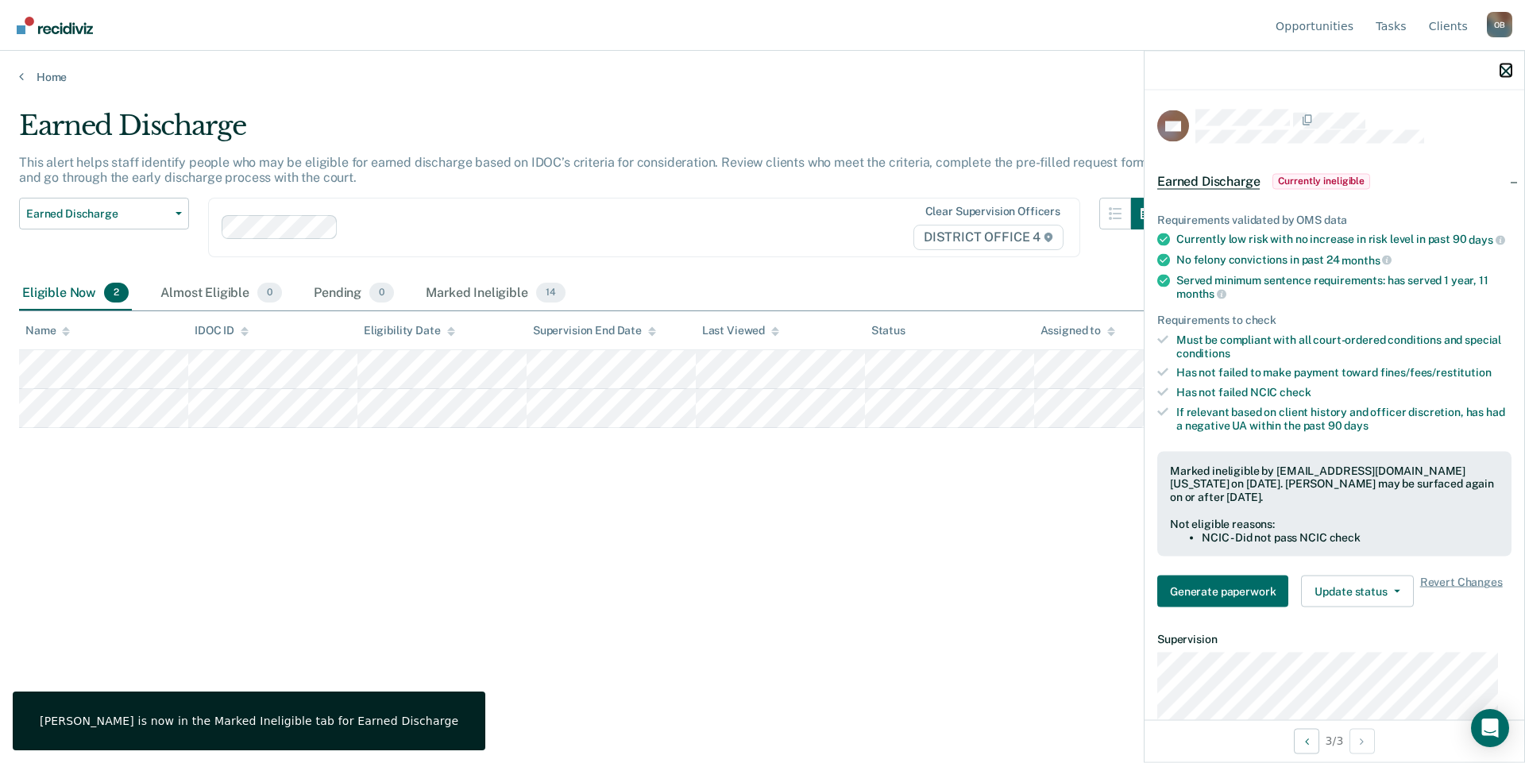
click at [1506, 69] on icon "button" at bounding box center [1505, 70] width 11 height 11
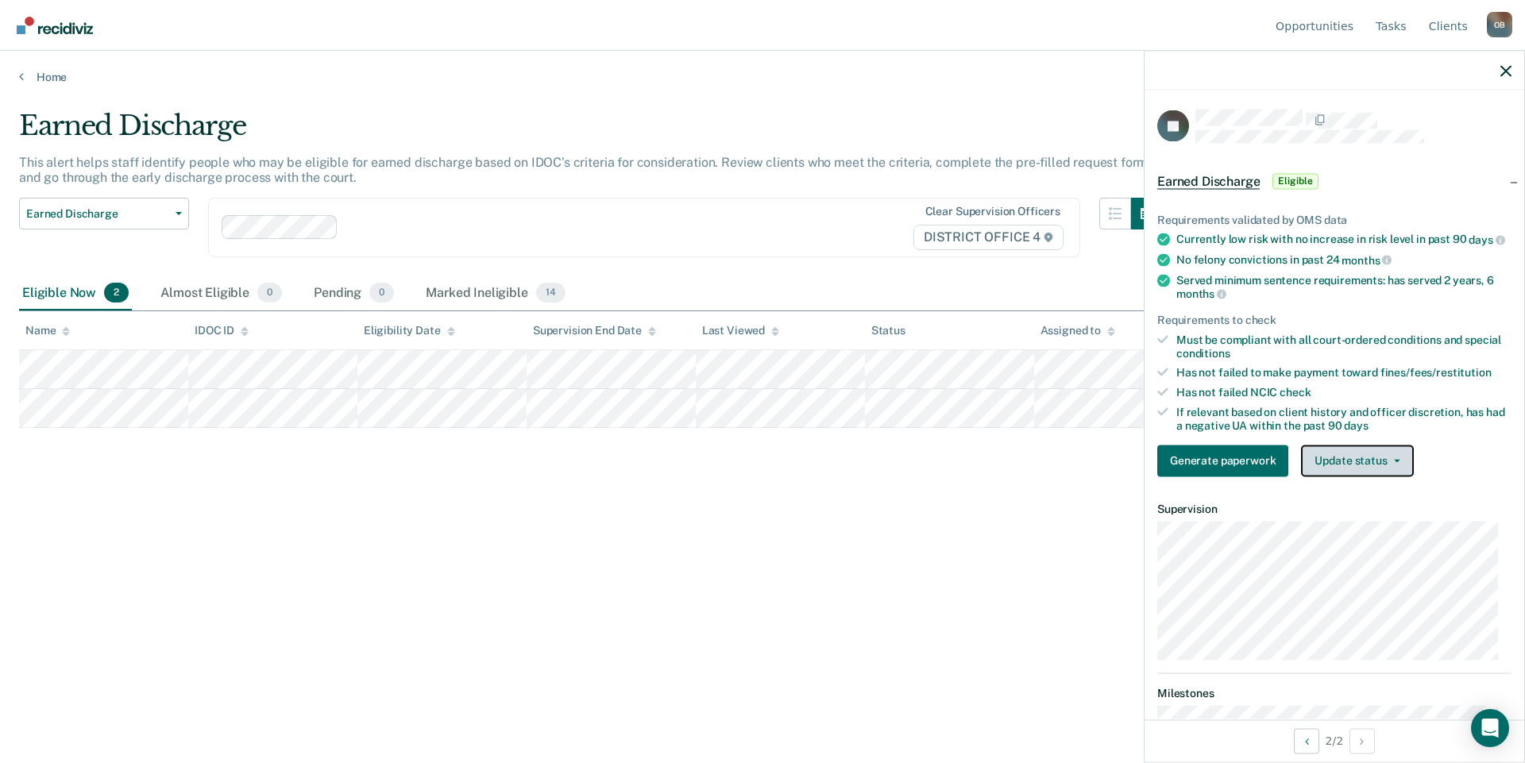
click at [1387, 469] on button "Update status" at bounding box center [1357, 461] width 112 height 32
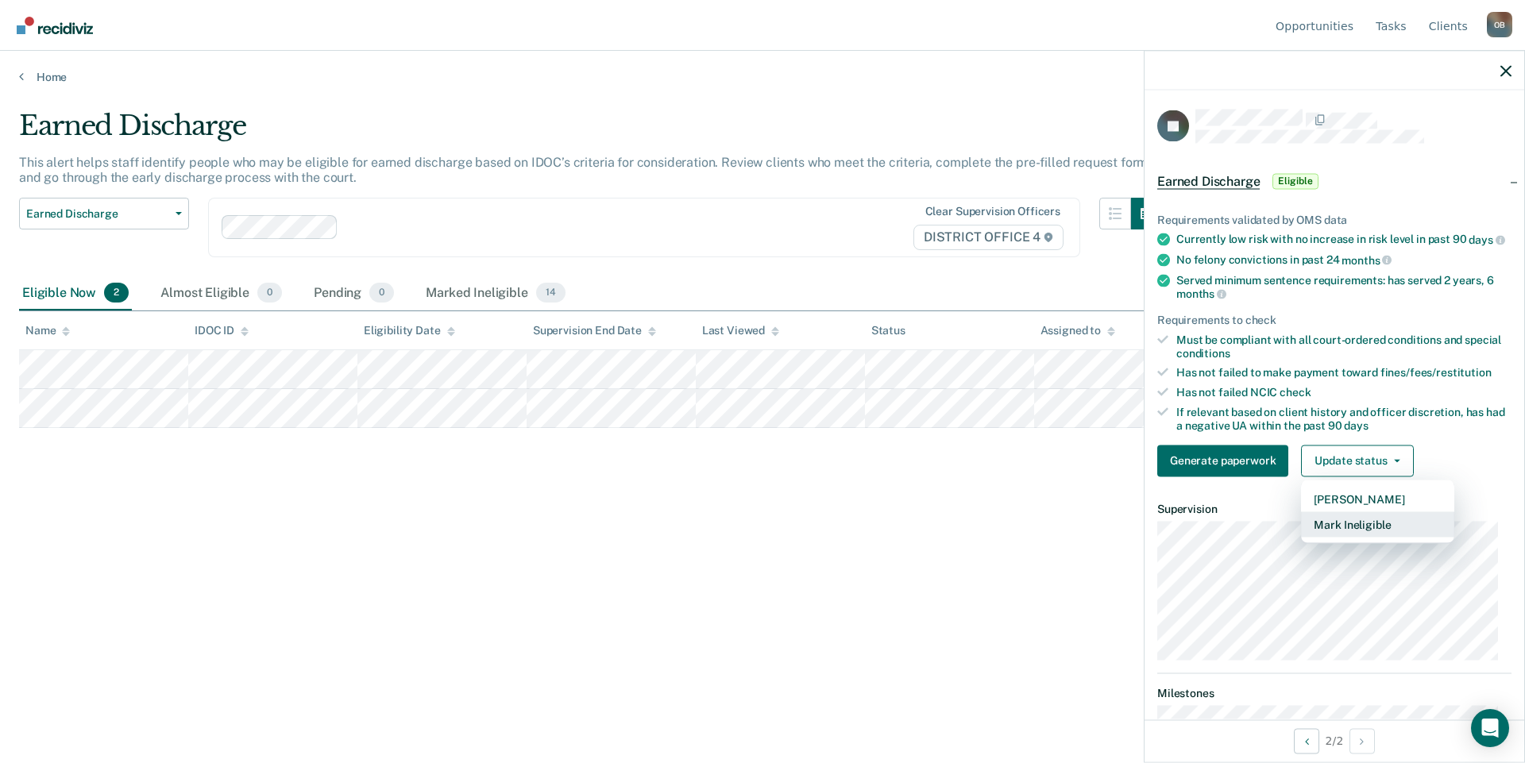
click at [1365, 537] on button "Mark Ineligible" at bounding box center [1377, 523] width 153 height 25
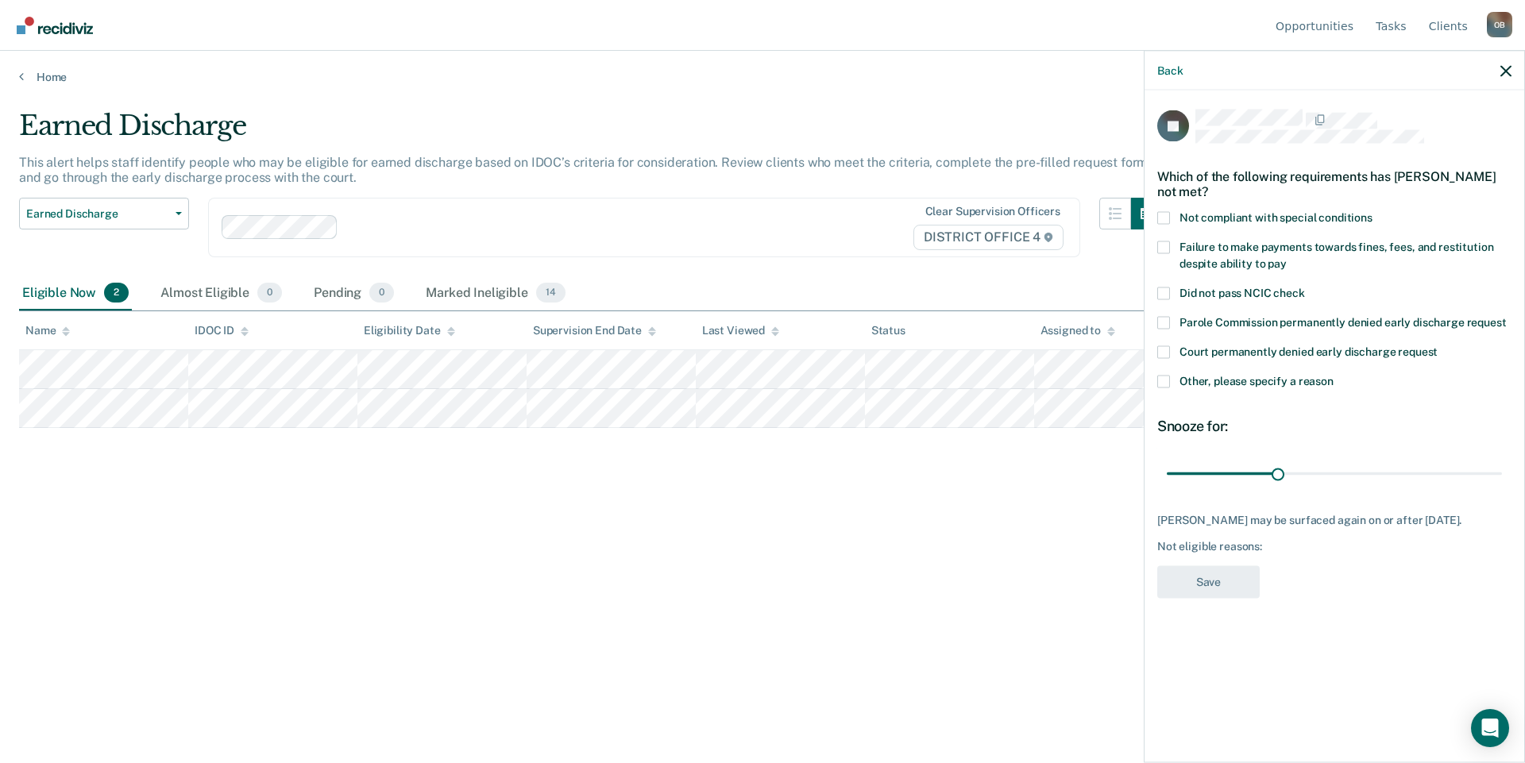
click at [1275, 284] on div "Failure to make payments towards fines, fees, and restitution despite ability t…" at bounding box center [1334, 264] width 354 height 46
click at [1271, 291] on span "Did not pass NCIC check" at bounding box center [1241, 292] width 125 height 13
click at [1305, 287] on input "Did not pass NCIC check" at bounding box center [1305, 287] width 0 height 0
drag, startPoint x: 1197, startPoint y: 474, endPoint x: 1524, endPoint y: 472, distance: 327.2
type input "365"
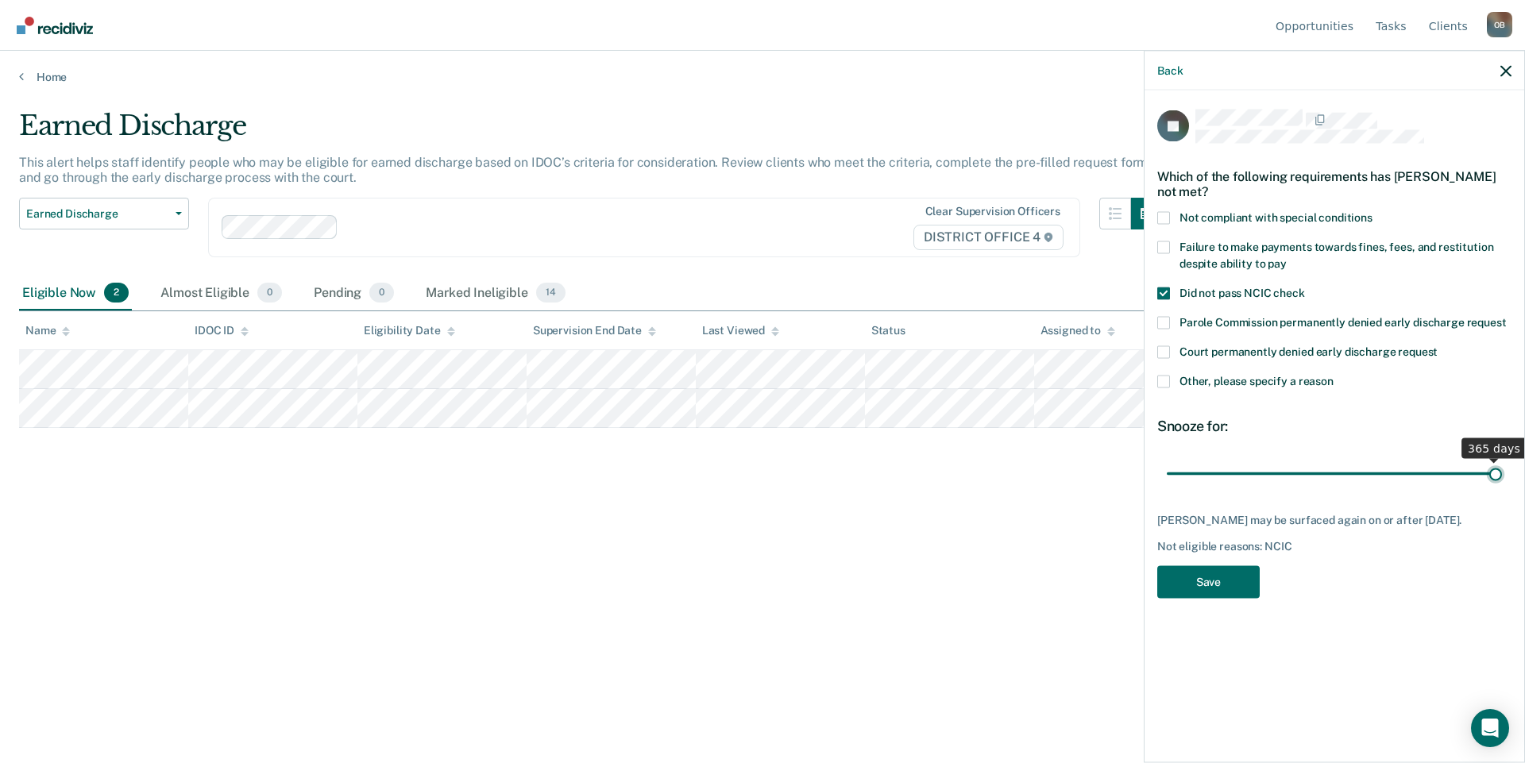
click at [1502, 472] on input "range" at bounding box center [1334, 474] width 335 height 28
click at [1205, 584] on button "Save" at bounding box center [1208, 581] width 102 height 33
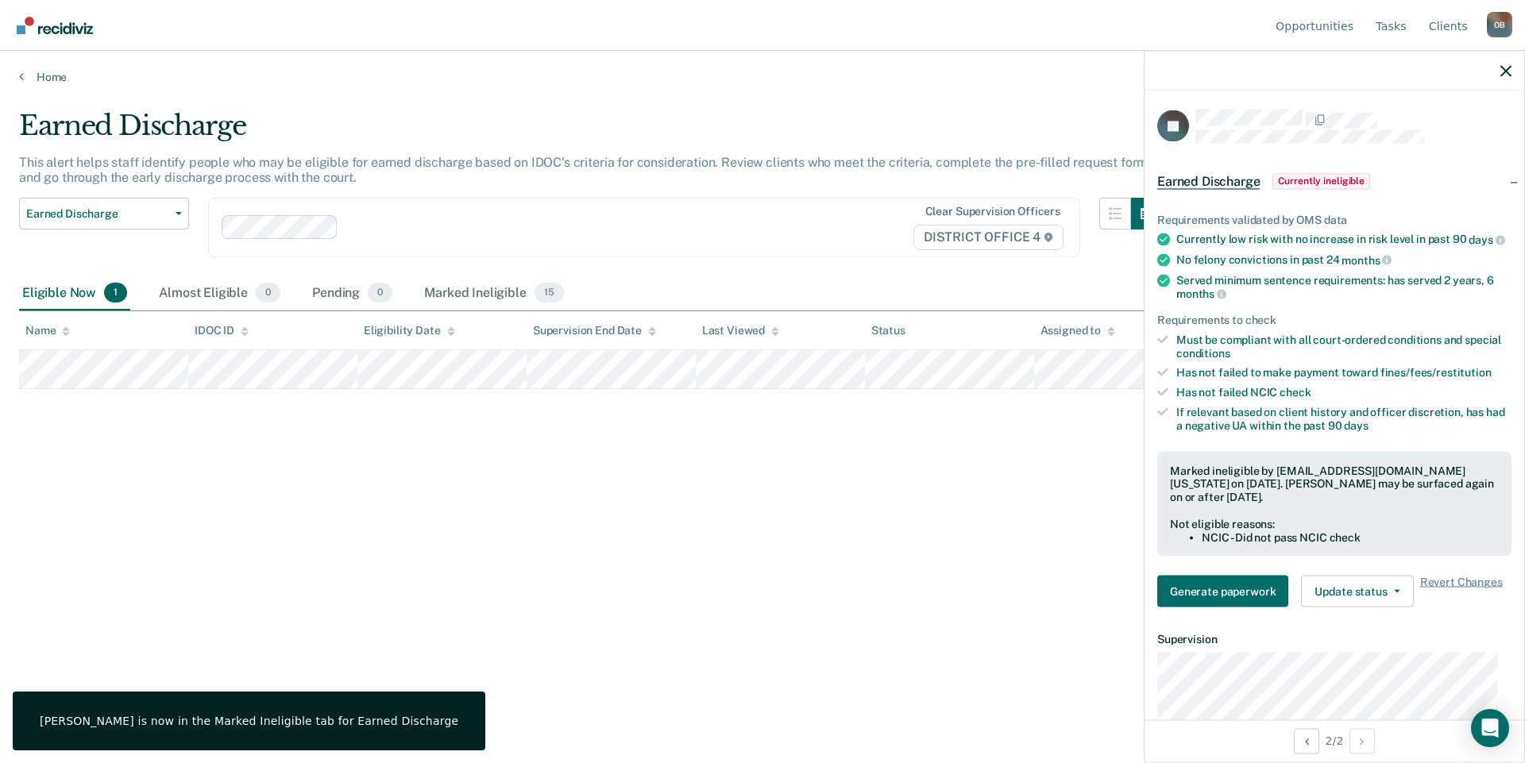
click at [1511, 71] on div at bounding box center [1334, 71] width 380 height 40
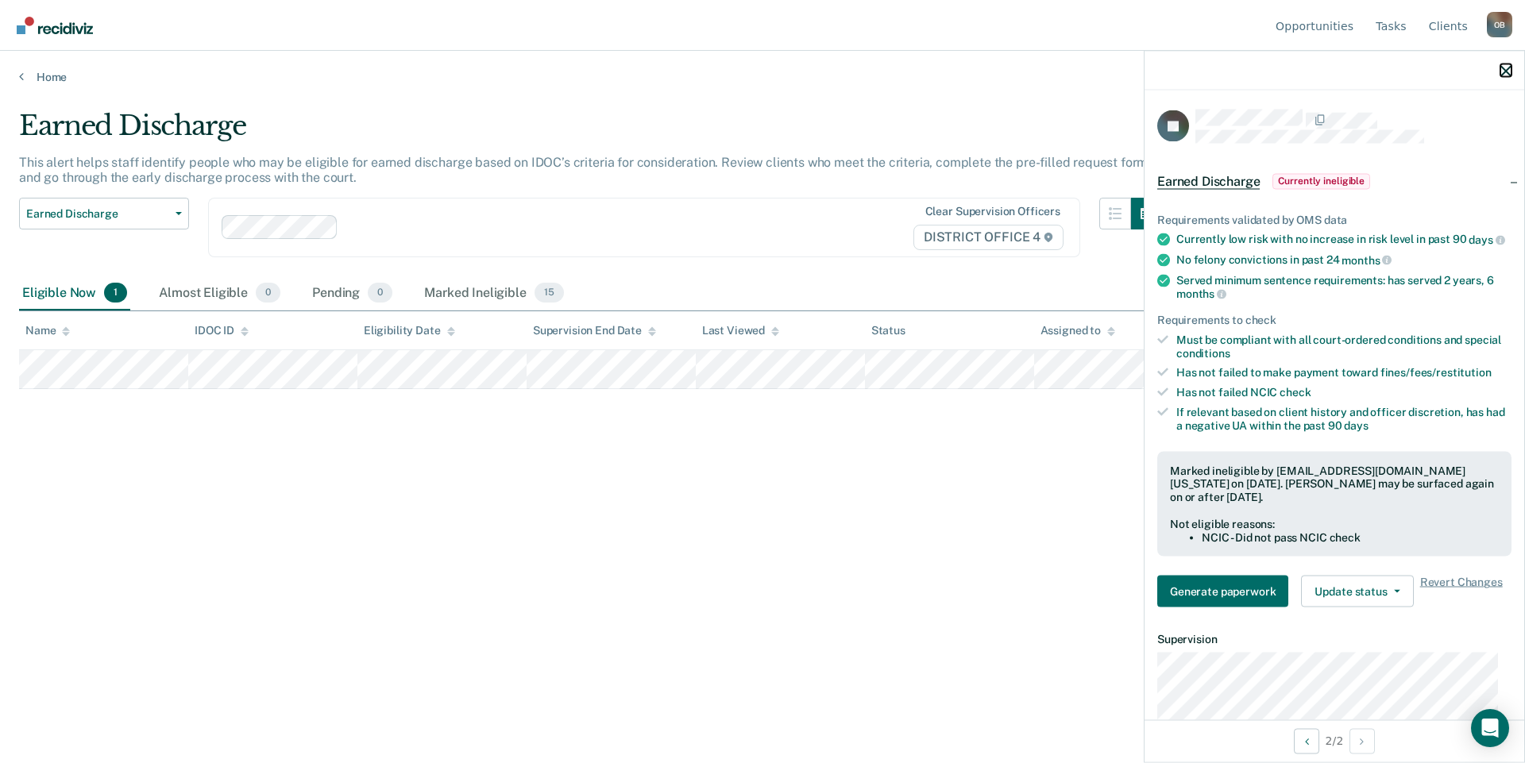
click at [1503, 71] on icon "button" at bounding box center [1505, 70] width 11 height 11
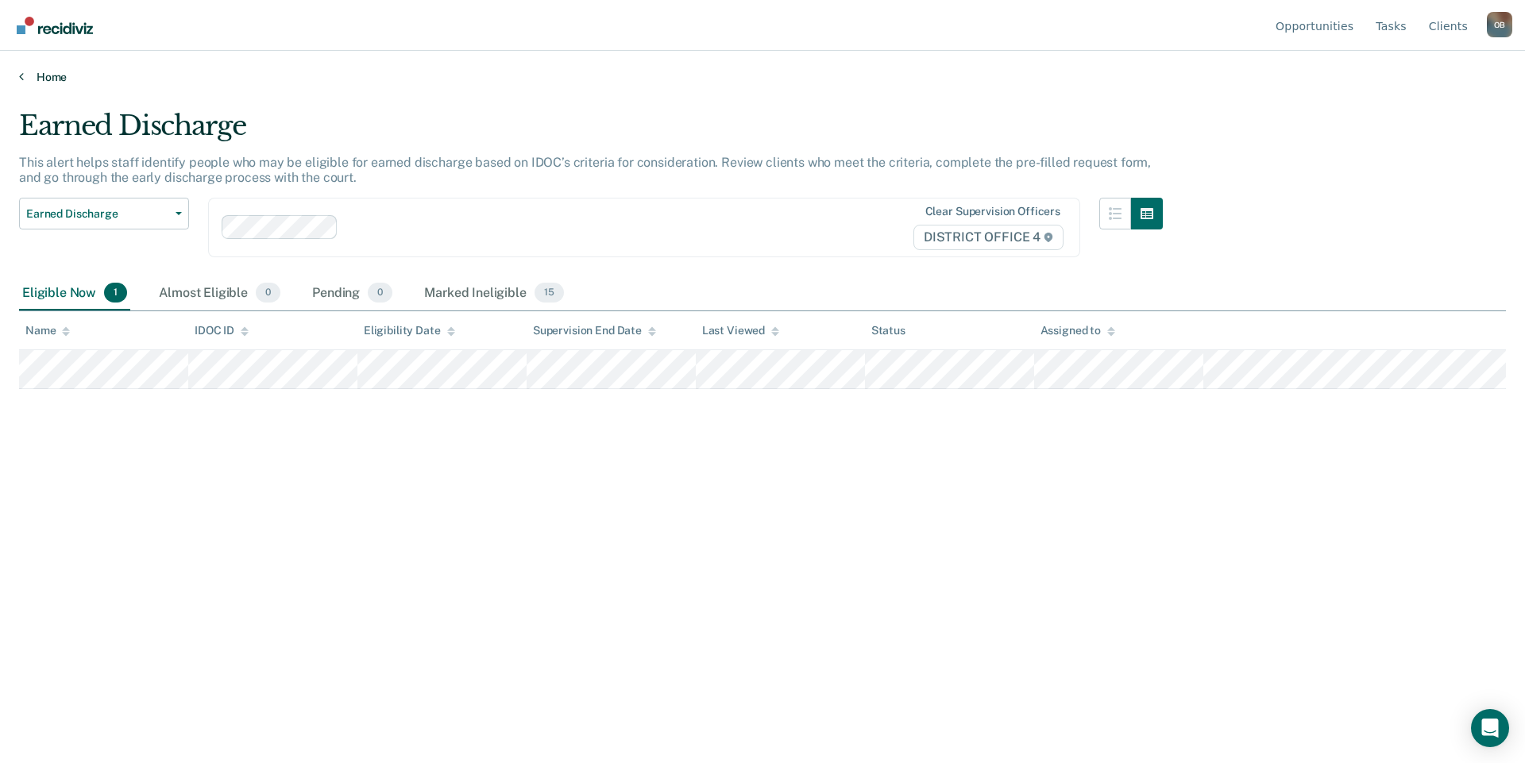
click at [46, 77] on link "Home" at bounding box center [762, 77] width 1487 height 14
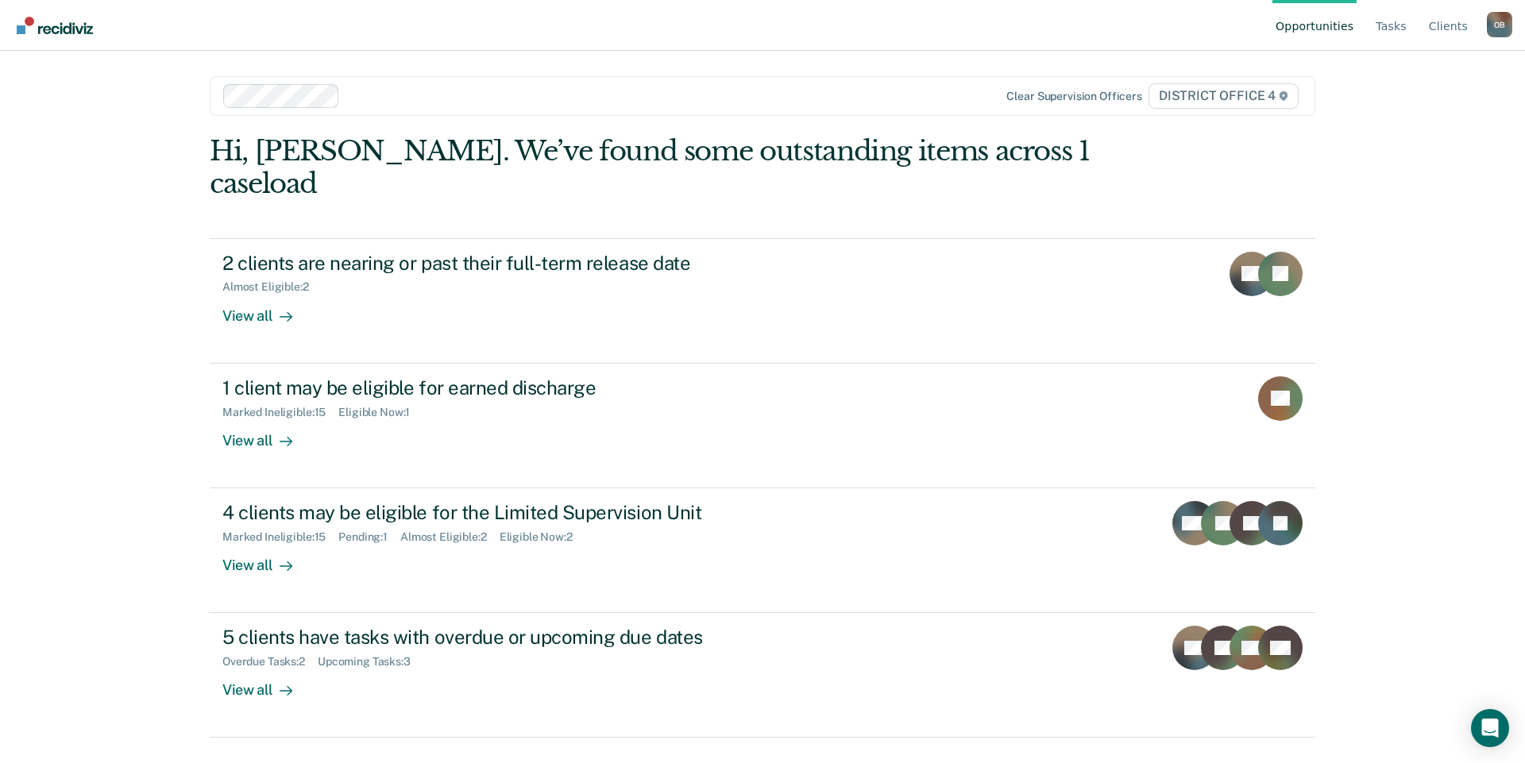
drag, startPoint x: 129, startPoint y: 291, endPoint x: 141, endPoint y: 276, distance: 19.2
click at [128, 291] on div "Opportunities Tasks Client s [PERSON_NAME] O B Profile How it works Log Out Cle…" at bounding box center [762, 381] width 1525 height 763
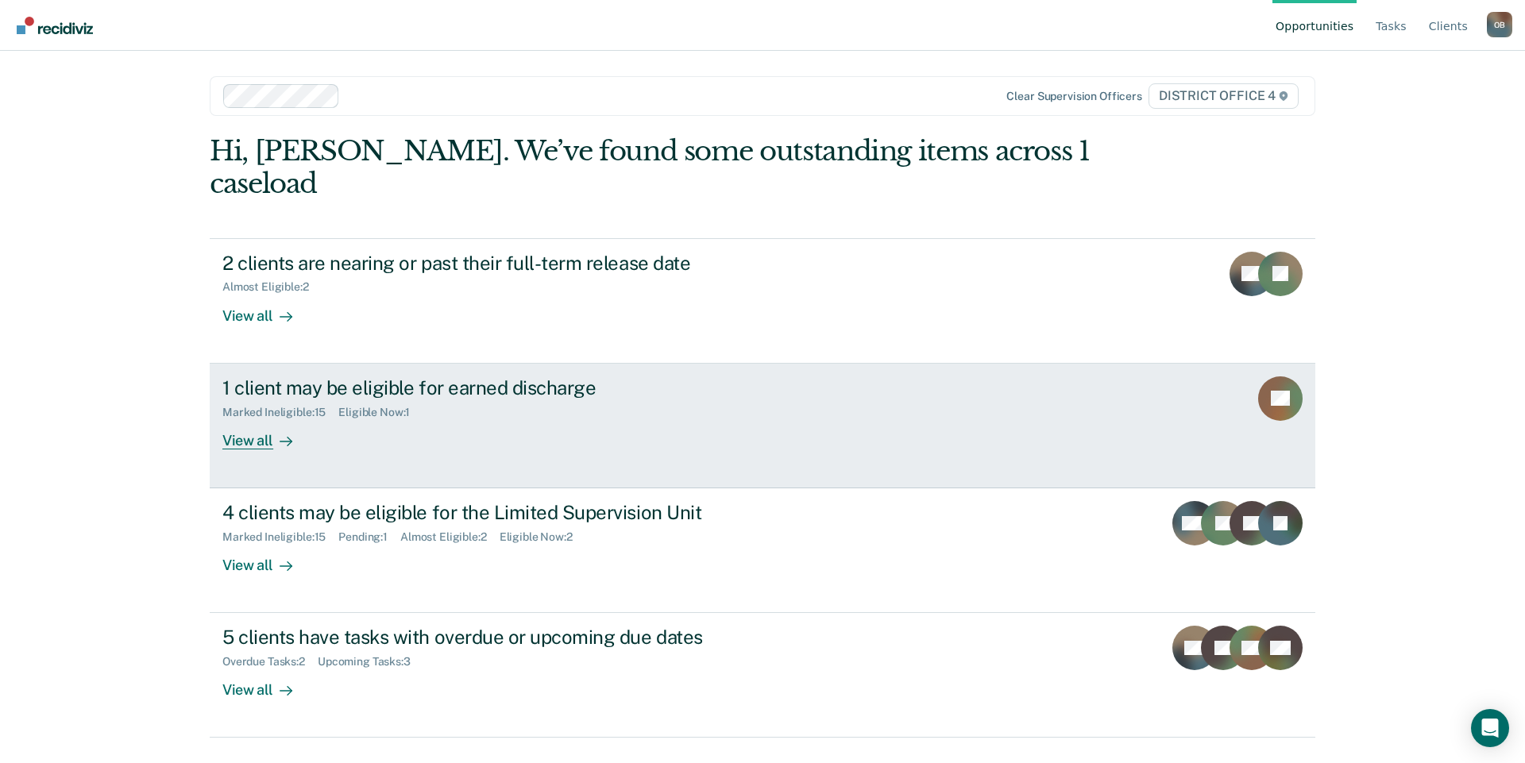
click at [260, 419] on div "View all" at bounding box center [266, 434] width 89 height 31
